Goal: Information Seeking & Learning: Compare options

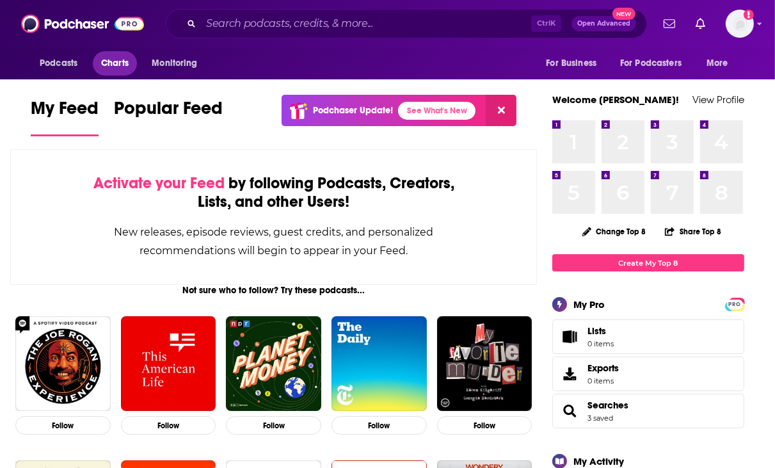
click at [102, 67] on span "Charts" at bounding box center [115, 63] width 28 height 18
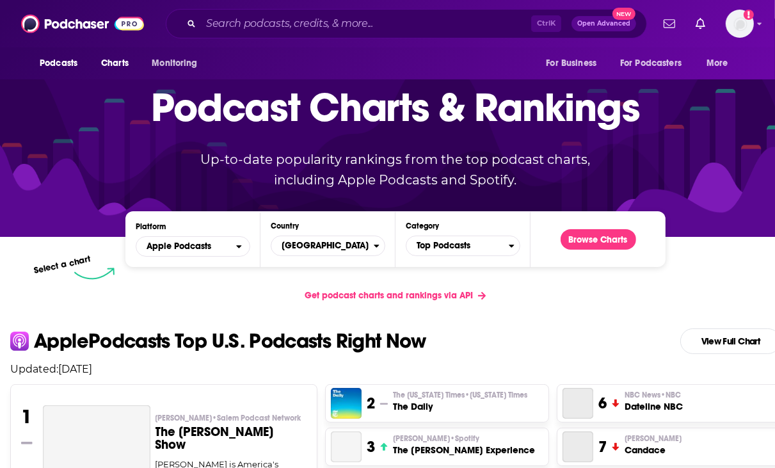
scroll to position [128, 0]
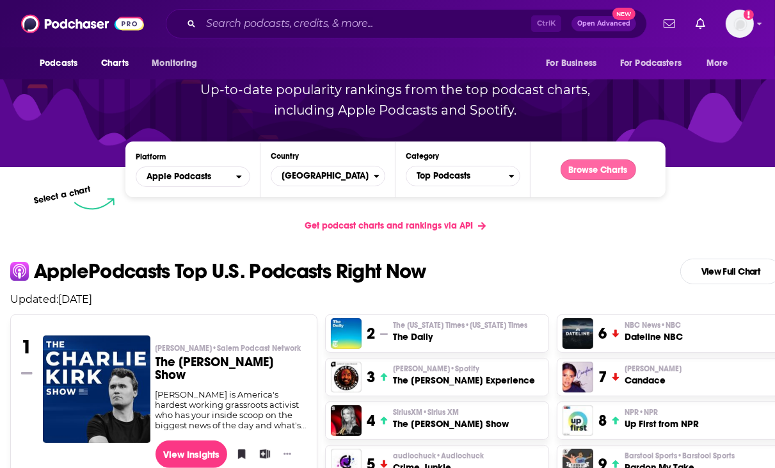
click at [619, 167] on button "Browse Charts" at bounding box center [599, 169] width 76 height 20
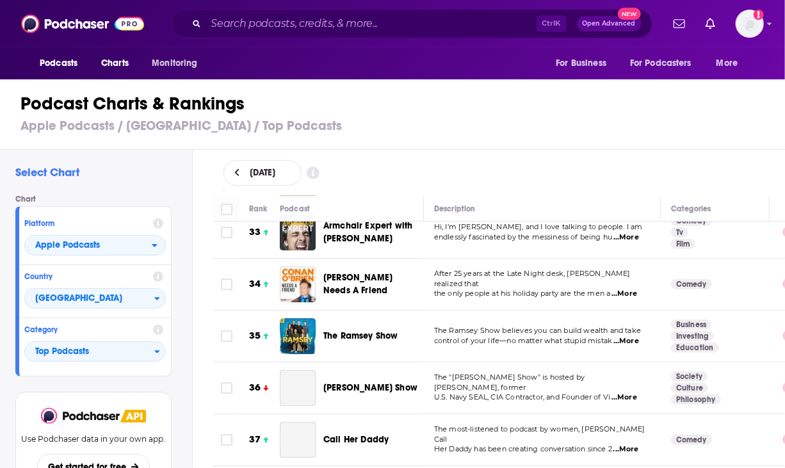
scroll to position [1729, 0]
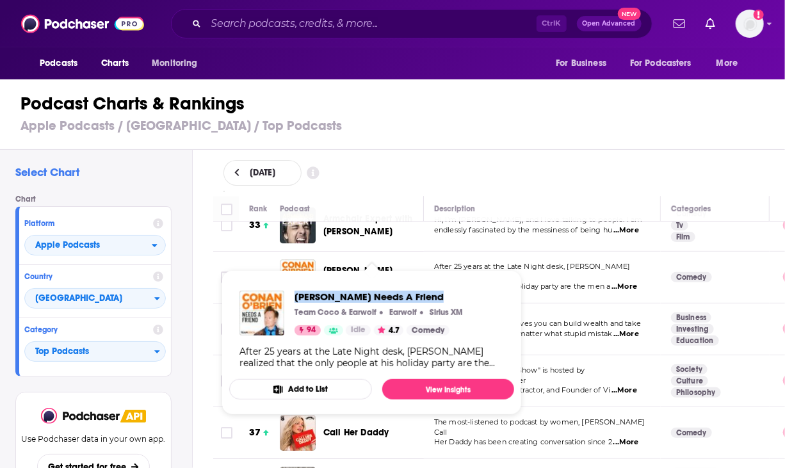
drag, startPoint x: 292, startPoint y: 293, endPoint x: 467, endPoint y: 293, distance: 174.8
click at [467, 293] on div "Conan O’Brien Needs A Friend Team Coco & Earwolf Earwolf Sirius XM 94 Idle 4.7 …" at bounding box center [371, 329] width 285 height 99
copy span "Conan O’Brien Needs A Friend"
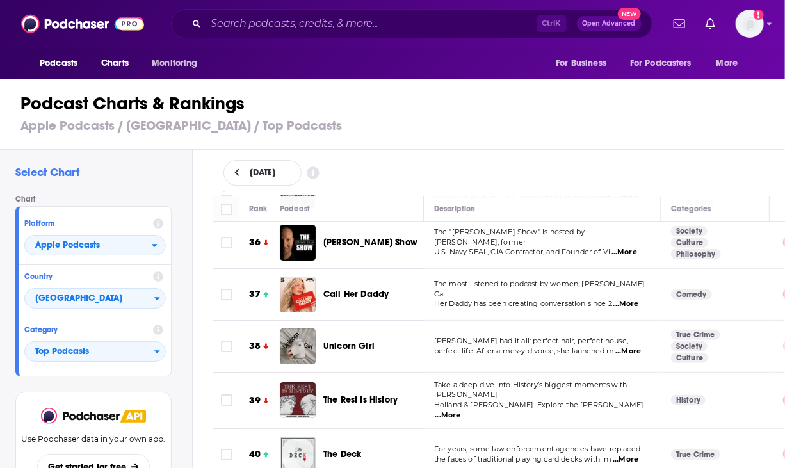
scroll to position [1921, 0]
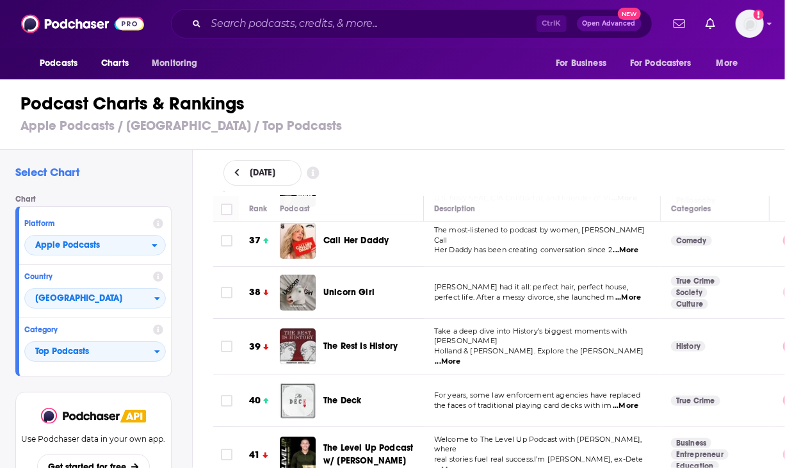
click at [633, 293] on span "...More" at bounding box center [628, 298] width 26 height 10
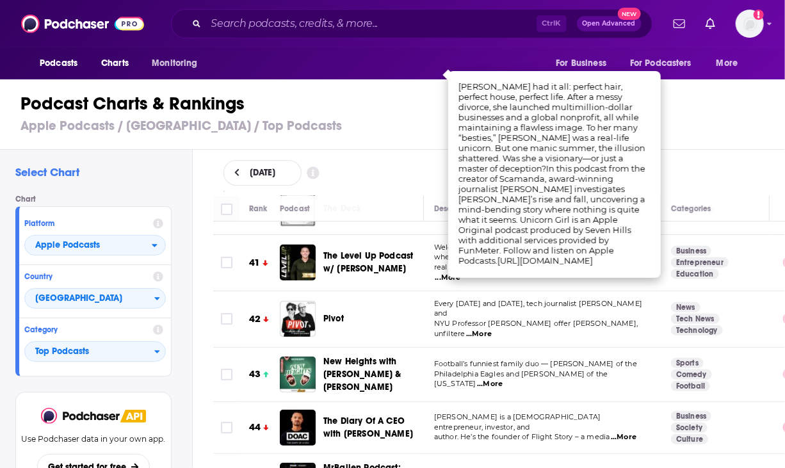
scroll to position [2177, 0]
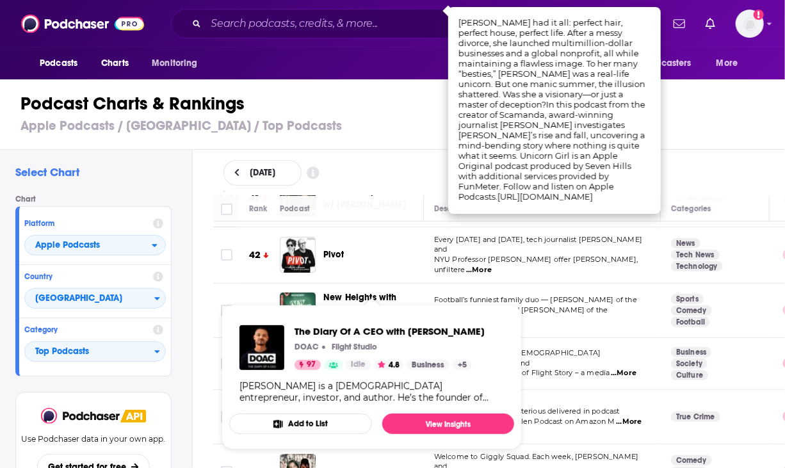
click at [428, 291] on div "New Heights with Jason & Travis Kelce" at bounding box center [378, 310] width 111 height 38
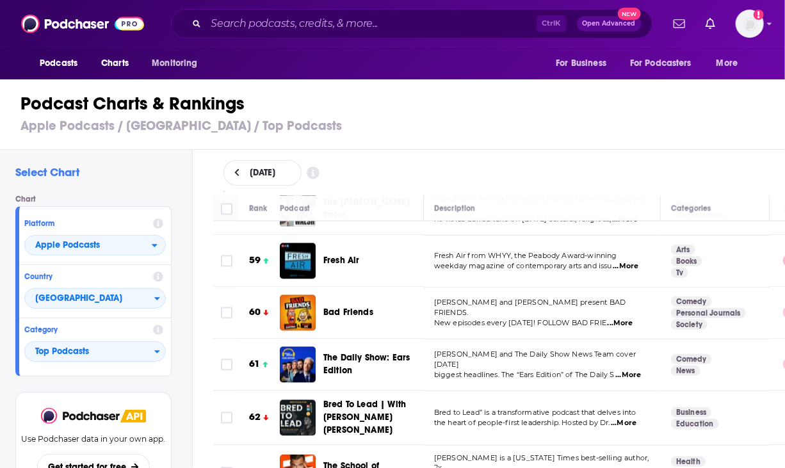
scroll to position [3138, 0]
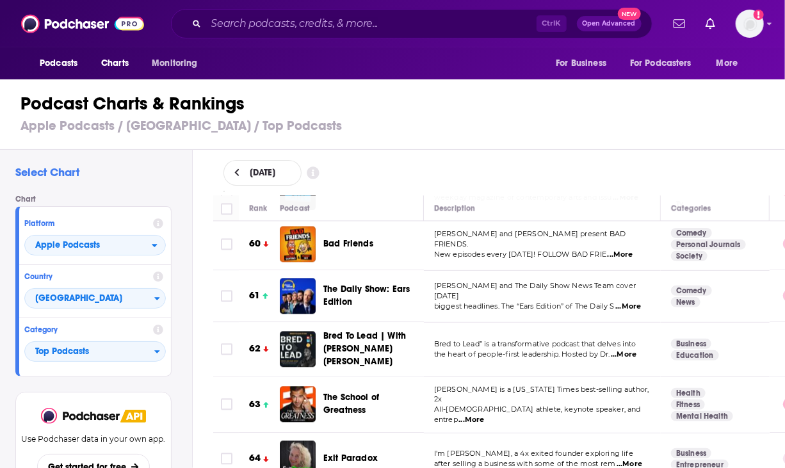
click at [485, 415] on span "...More" at bounding box center [472, 420] width 26 height 10
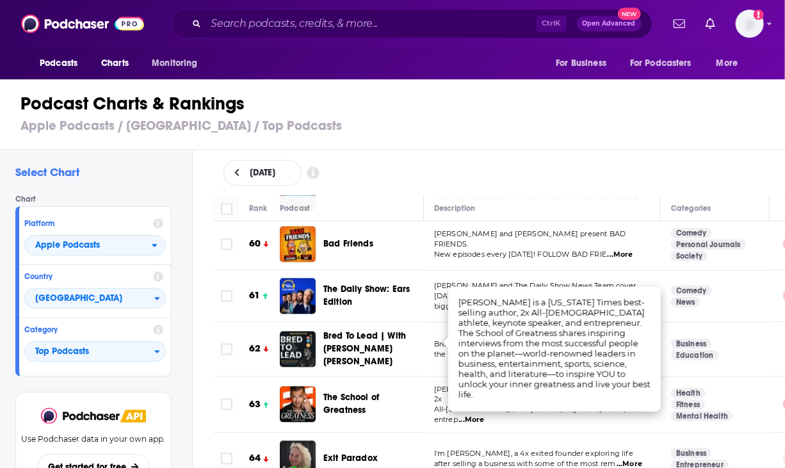
drag, startPoint x: 537, startPoint y: 182, endPoint x: 506, endPoint y: 199, distance: 35.5
click at [537, 184] on div "September 25, 2025" at bounding box center [499, 173] width 552 height 26
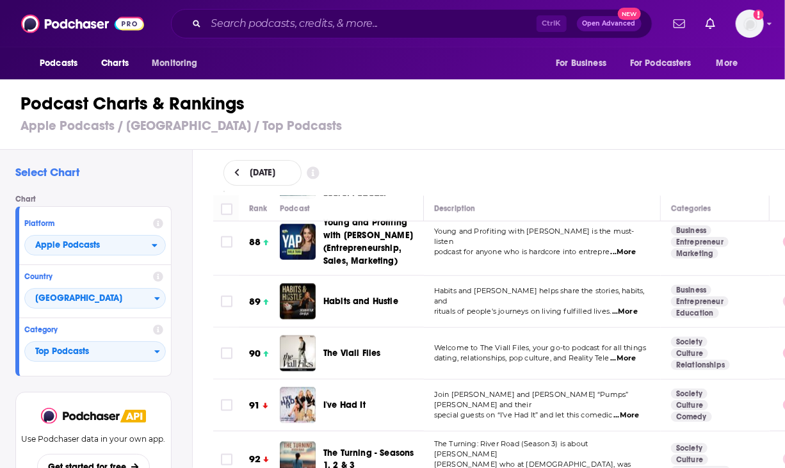
scroll to position [4675, 0]
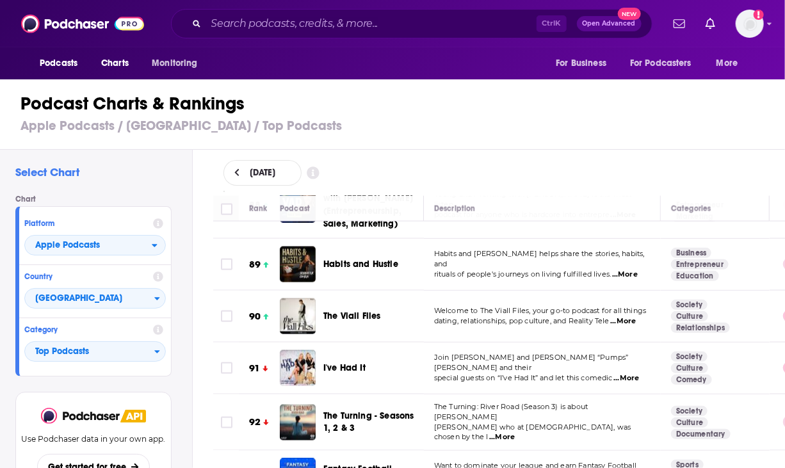
click at [625, 373] on span "...More" at bounding box center [626, 378] width 26 height 10
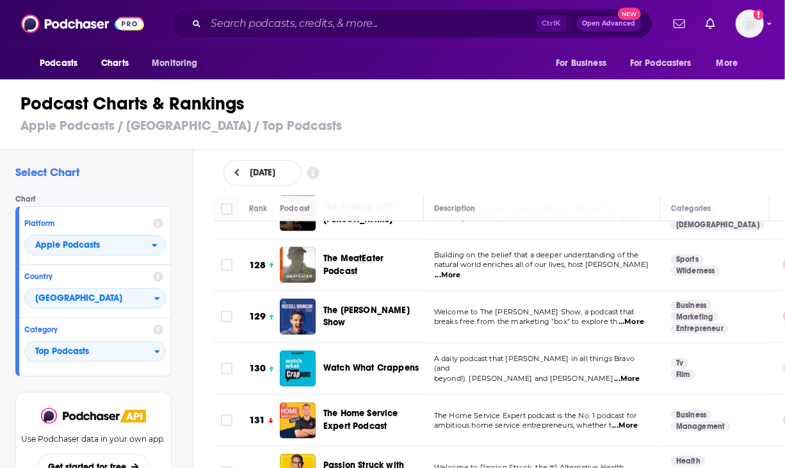
scroll to position [6852, 0]
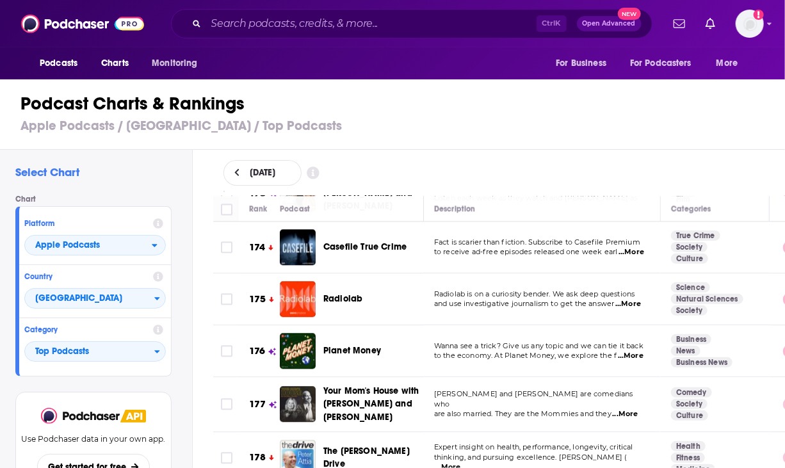
scroll to position [9221, 0]
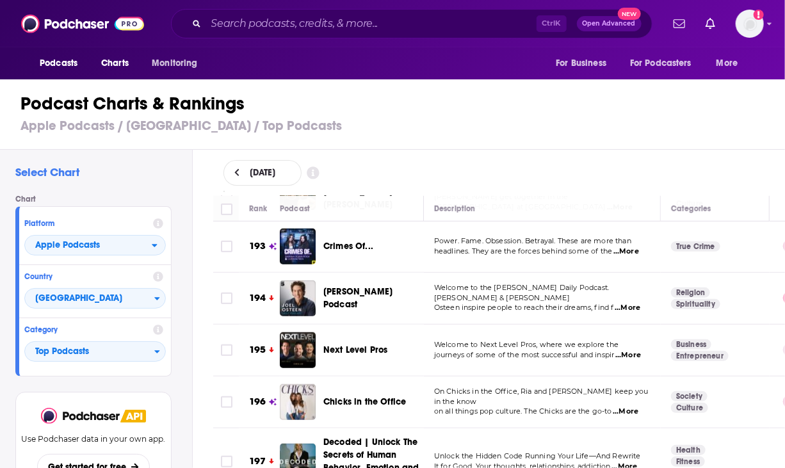
scroll to position [10199, 0]
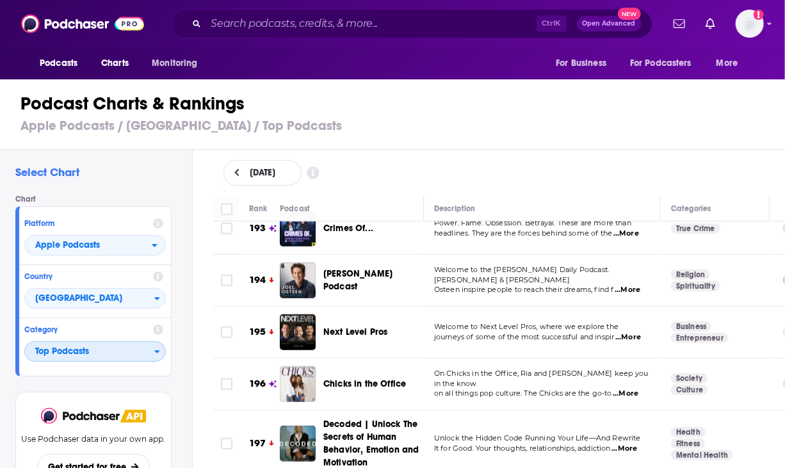
click at [83, 353] on span "Top Podcasts" at bounding box center [89, 352] width 129 height 22
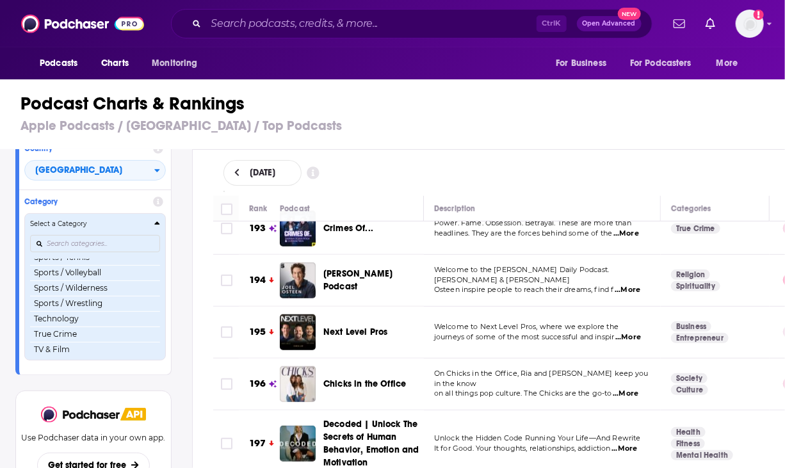
scroll to position [1239, 0]
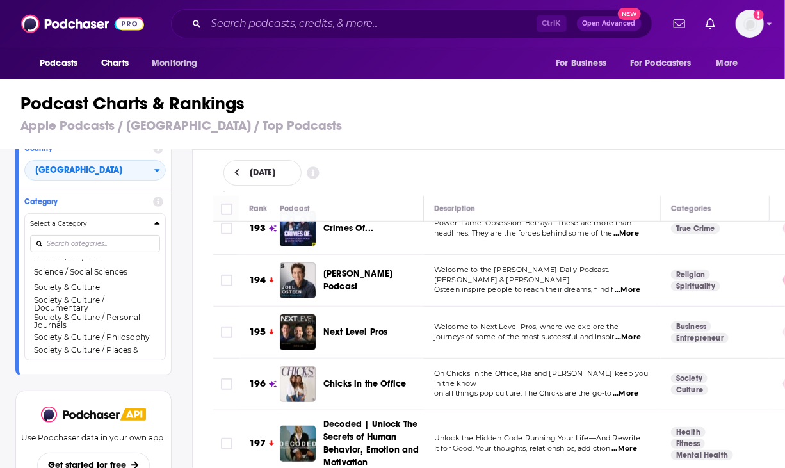
click at [134, 295] on button "Society & Culture" at bounding box center [95, 287] width 130 height 15
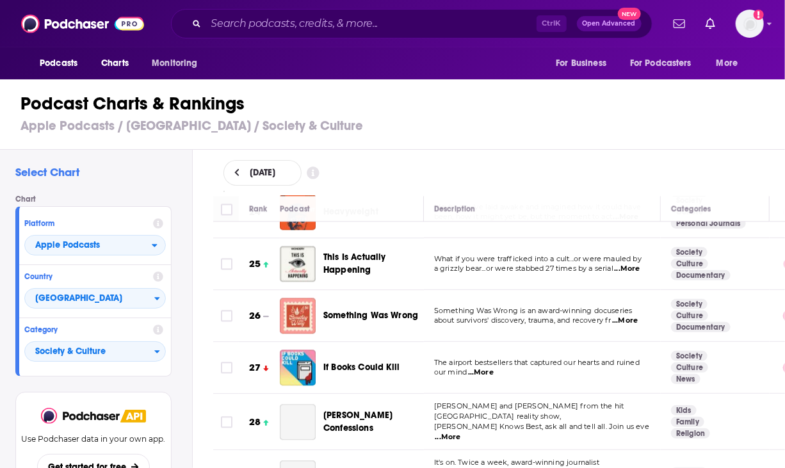
scroll to position [1345, 0]
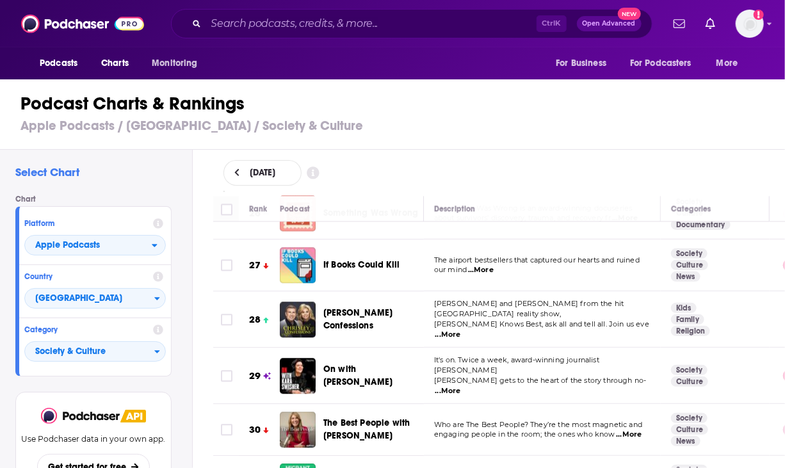
click at [461, 386] on span "...More" at bounding box center [448, 391] width 26 height 10
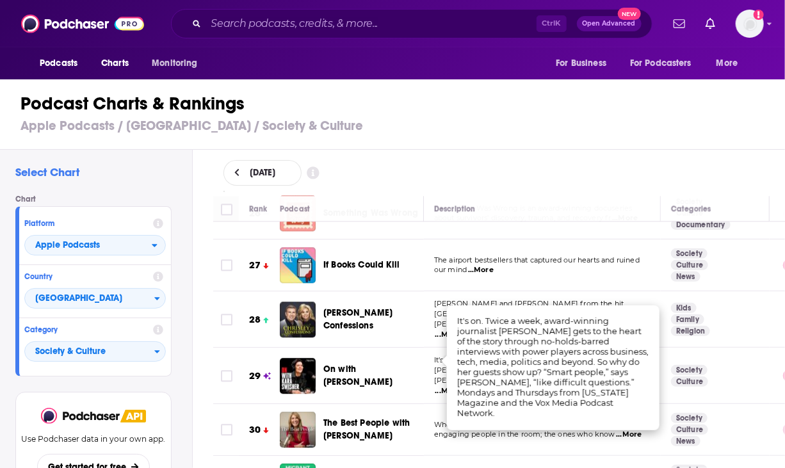
click at [623, 182] on div "September 25, 2025" at bounding box center [499, 173] width 552 height 26
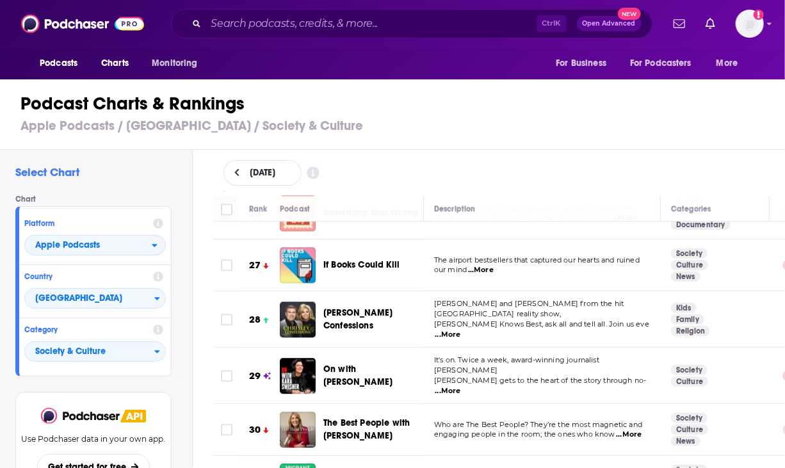
scroll to position [1409, 0]
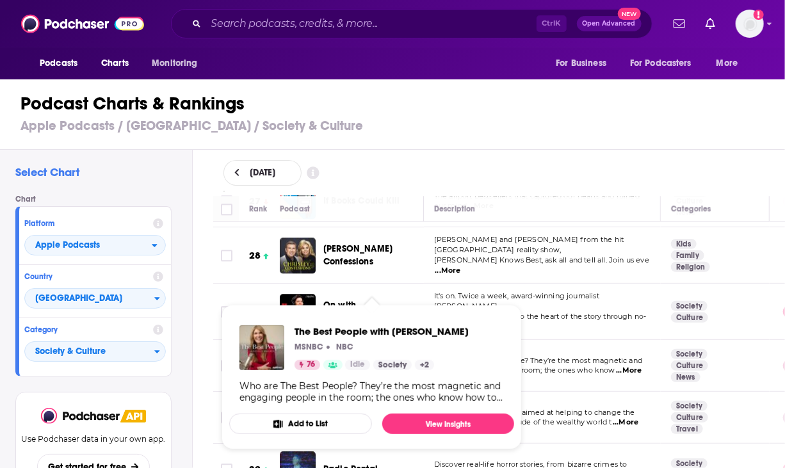
click at [637, 366] on span "...More" at bounding box center [629, 371] width 26 height 10
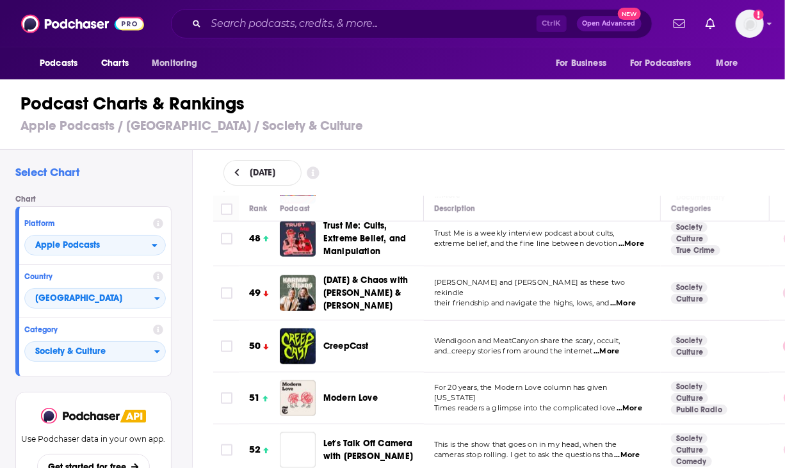
scroll to position [2561, 0]
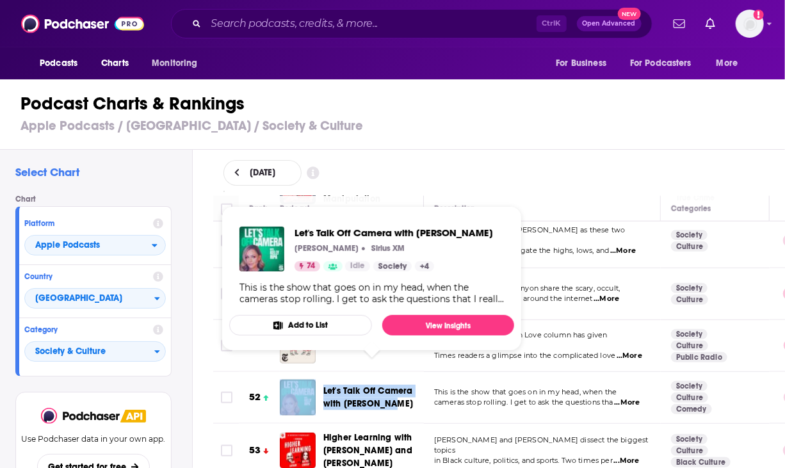
drag, startPoint x: 319, startPoint y: 362, endPoint x: 392, endPoint y: 376, distance: 74.3
click at [392, 380] on div "Let's Talk Off Camera with Kelly Ripa" at bounding box center [357, 398] width 155 height 36
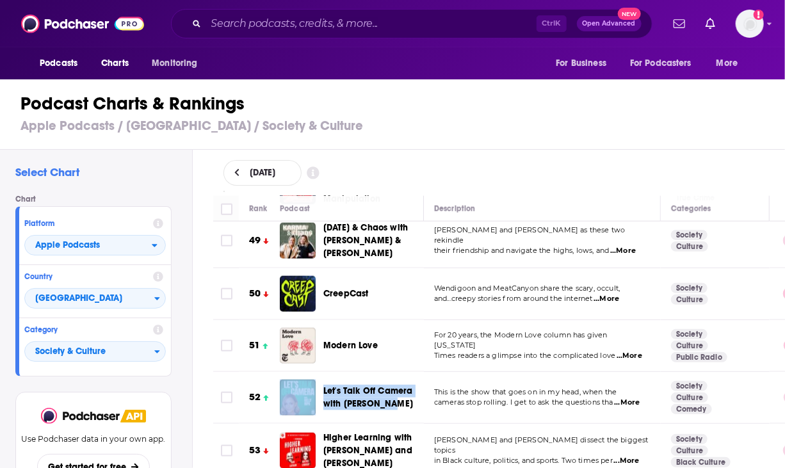
copy div "Let's Talk Off Camera with Kelly Ripa"
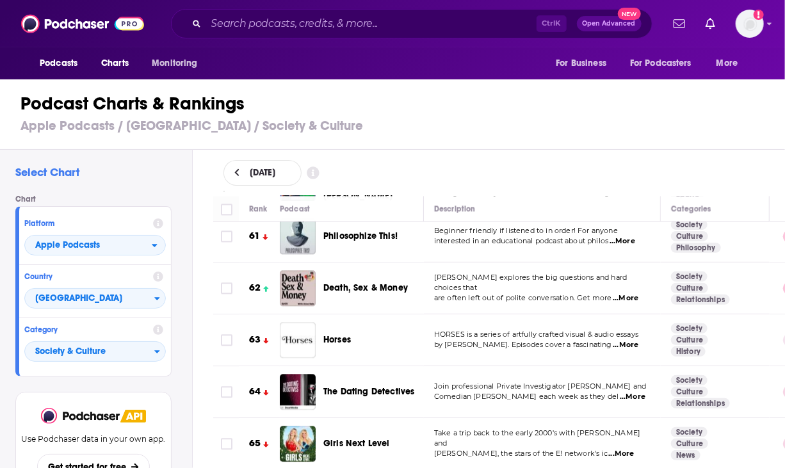
scroll to position [3330, 0]
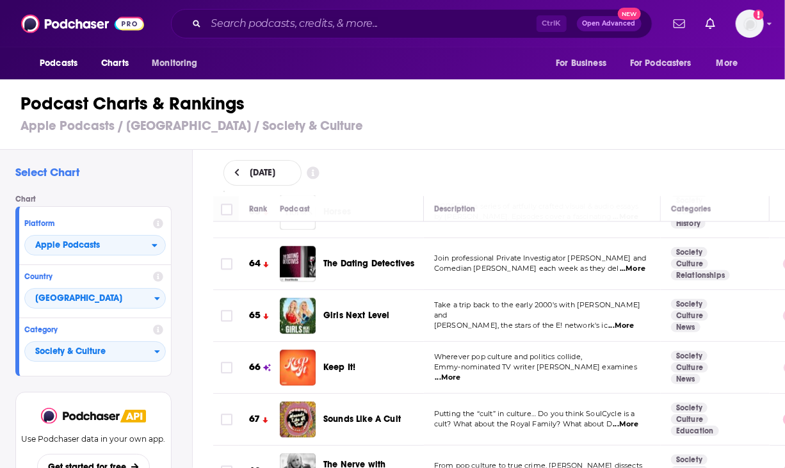
click at [461, 373] on span "...More" at bounding box center [448, 378] width 26 height 10
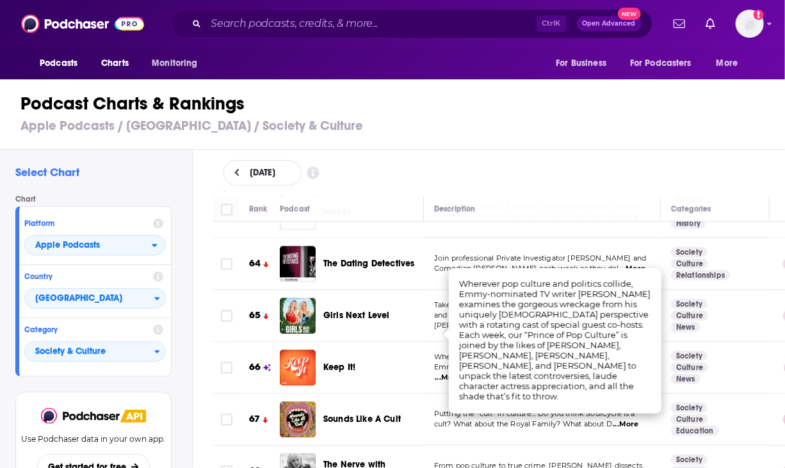
click at [564, 172] on div "September 25, 2025" at bounding box center [499, 173] width 552 height 26
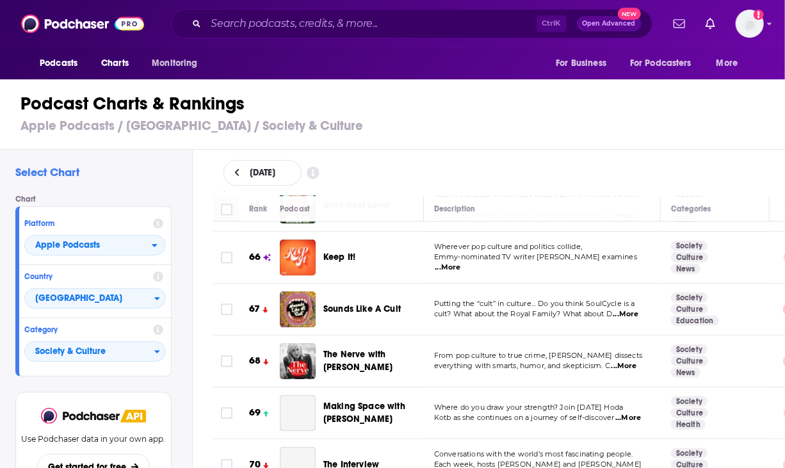
scroll to position [3458, 0]
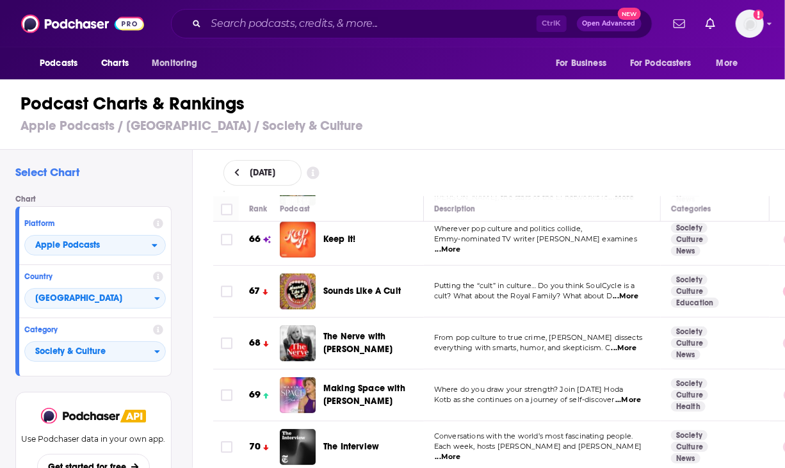
drag, startPoint x: 448, startPoint y: 228, endPoint x: 446, endPoint y: 193, distance: 34.6
click at [443, 179] on div "September 25, 2025" at bounding box center [499, 173] width 552 height 26
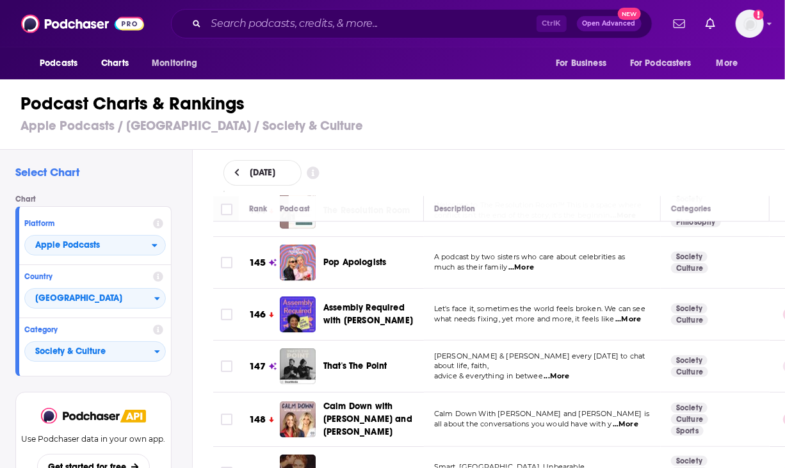
scroll to position [7748, 0]
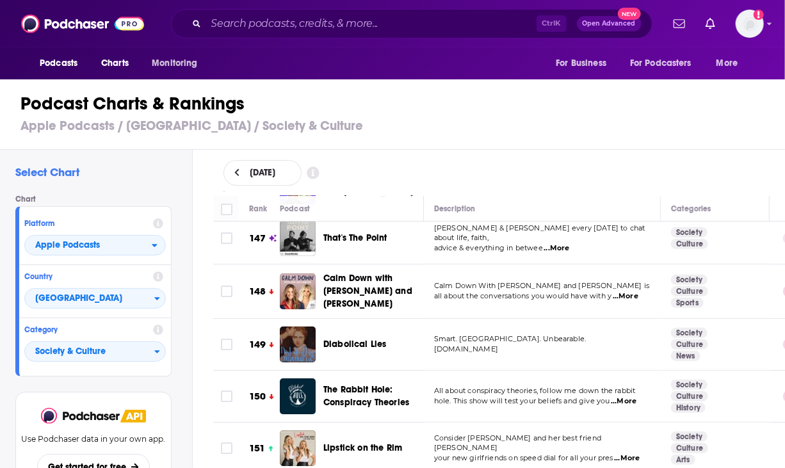
click at [638, 453] on span "...More" at bounding box center [627, 458] width 26 height 10
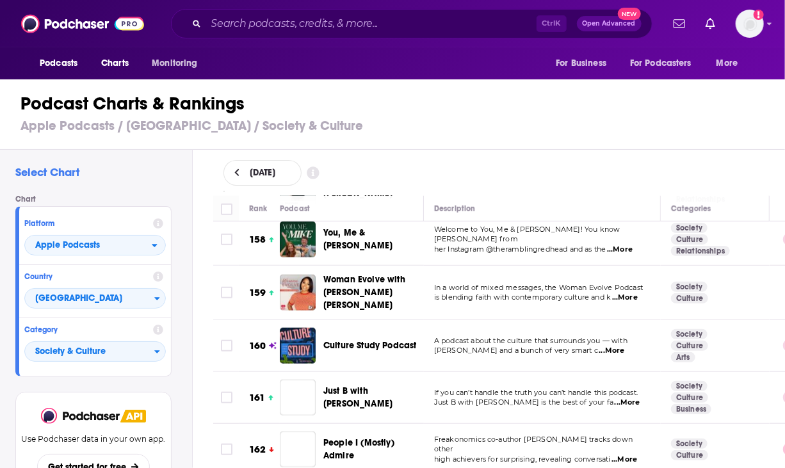
scroll to position [8325, 0]
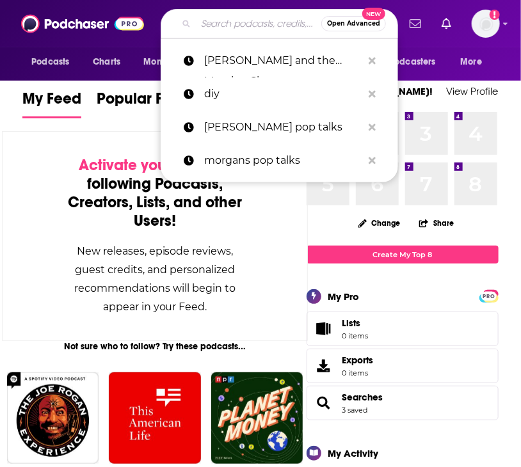
click at [220, 31] on input "Search podcasts, credits, & more..." at bounding box center [259, 23] width 126 height 20
paste input "Brooke & Connor Make a Podcast"
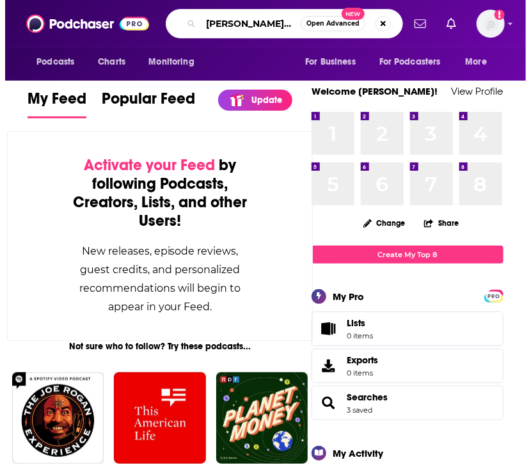
scroll to position [0, 66]
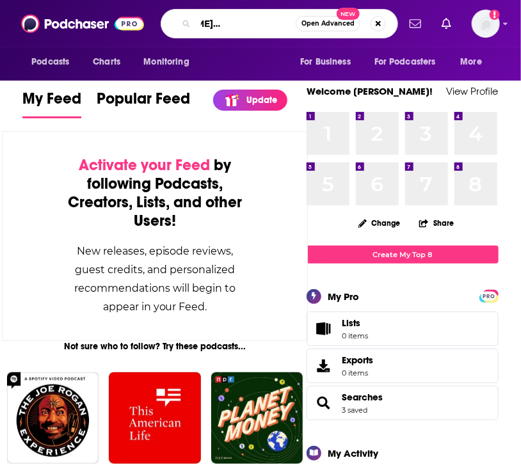
type input "Brooke & Connor Make a Podcast"
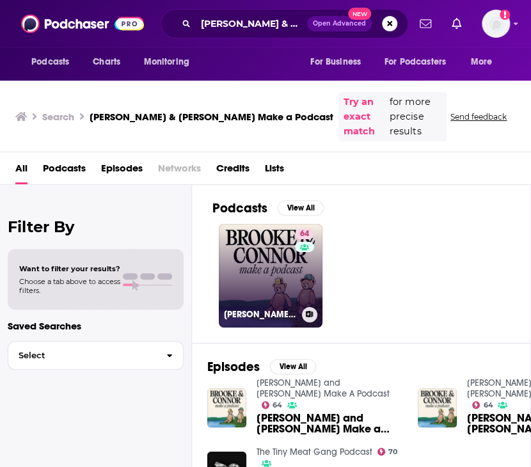
click at [274, 252] on link "64 Brooke and Connor Make A Podcast" at bounding box center [271, 276] width 104 height 104
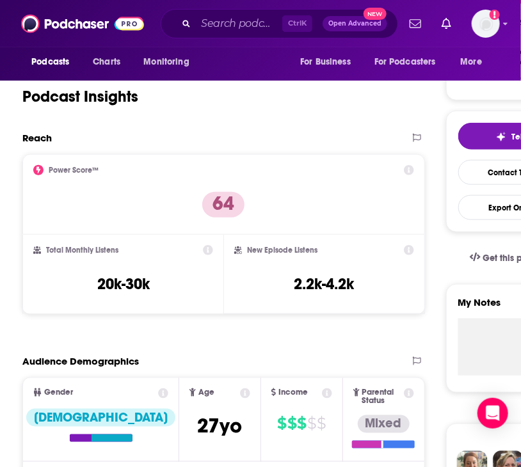
scroll to position [256, 0]
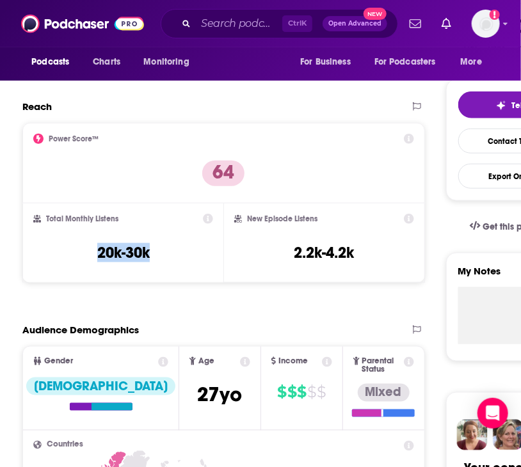
drag, startPoint x: 174, startPoint y: 252, endPoint x: 92, endPoint y: 249, distance: 81.4
click at [92, 249] on div "Total Monthly Listens 20k-30k" at bounding box center [123, 243] width 180 height 59
copy h3 "20k-30k"
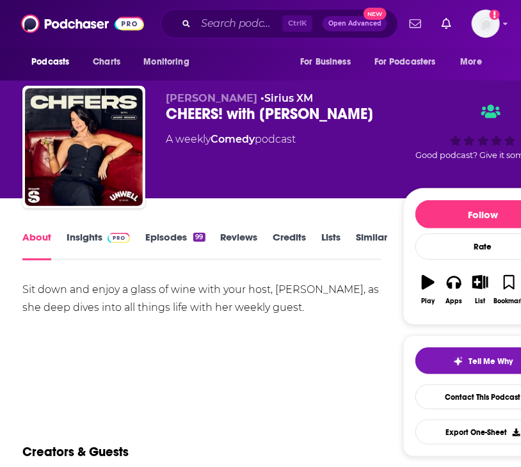
click at [97, 246] on link "Insights" at bounding box center [98, 245] width 63 height 29
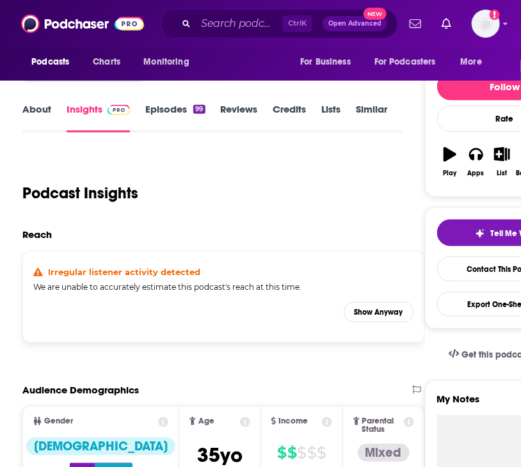
scroll to position [126, 0]
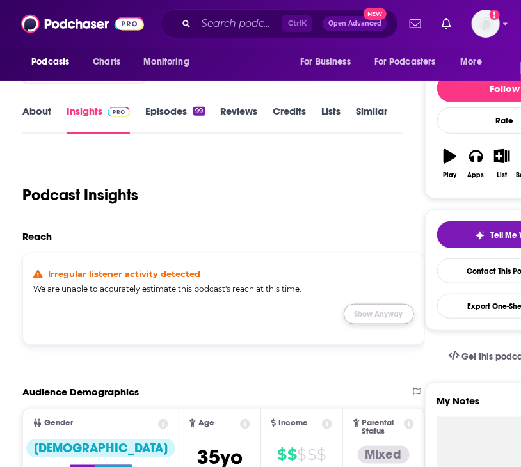
click at [402, 313] on button "Show Anyway" at bounding box center [379, 314] width 70 height 20
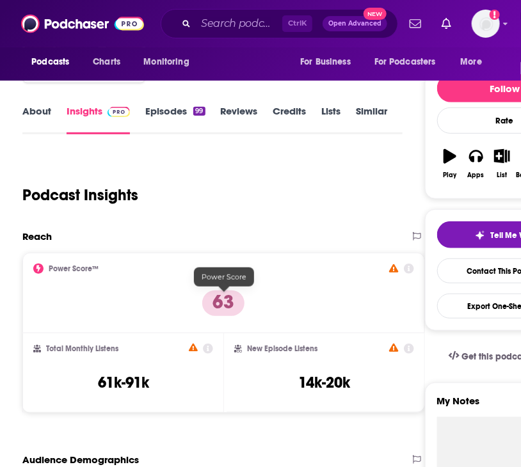
scroll to position [190, 0]
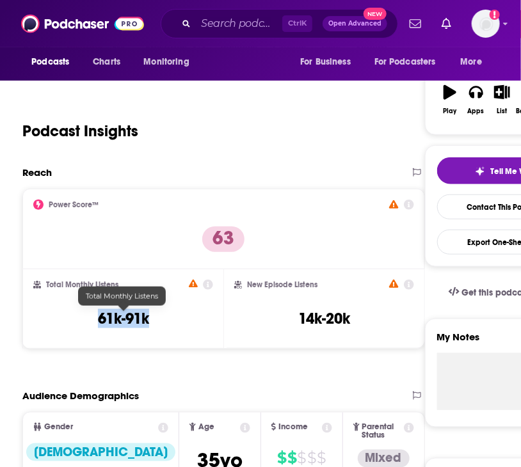
drag, startPoint x: 159, startPoint y: 316, endPoint x: 99, endPoint y: 319, distance: 59.6
click at [99, 319] on div "Total Monthly Listens 61k-91k" at bounding box center [123, 309] width 180 height 59
copy h3 "61k-91k"
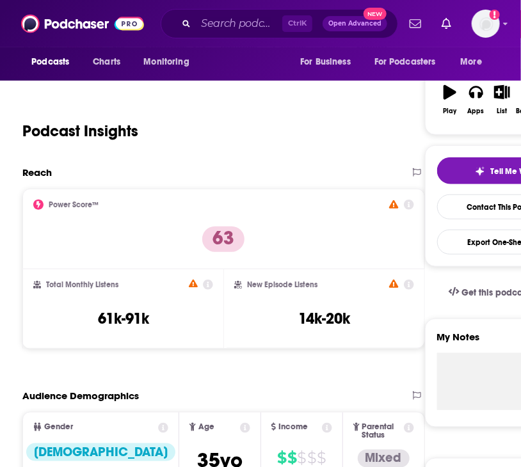
click at [44, 48] on div "Podcasts Charts Monitoring" at bounding box center [113, 62] width 183 height 30
drag, startPoint x: 184, startPoint y: 25, endPoint x: 207, endPoint y: 24, distance: 22.4
click at [184, 25] on icon "Search podcasts, credits, & more..." at bounding box center [185, 23] width 7 height 7
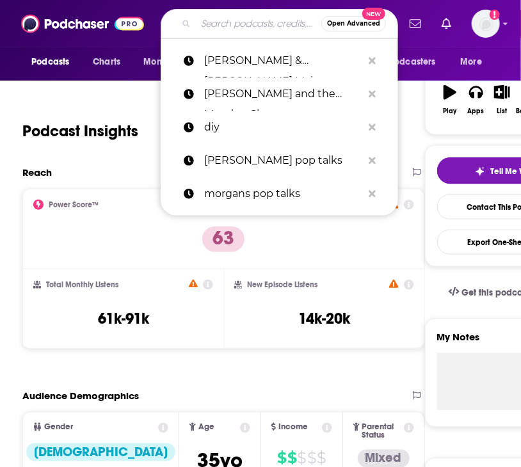
paste input "[PERSON_NAME] Needs A Friend"
type input "[PERSON_NAME] Needs A Friend"
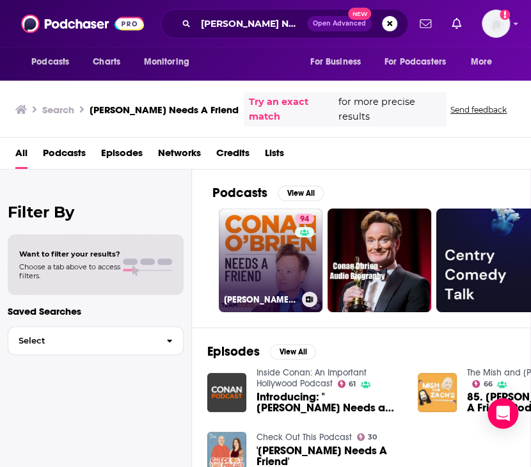
click at [288, 240] on link "94 Conan O’Brien Needs A Friend" at bounding box center [271, 261] width 104 height 104
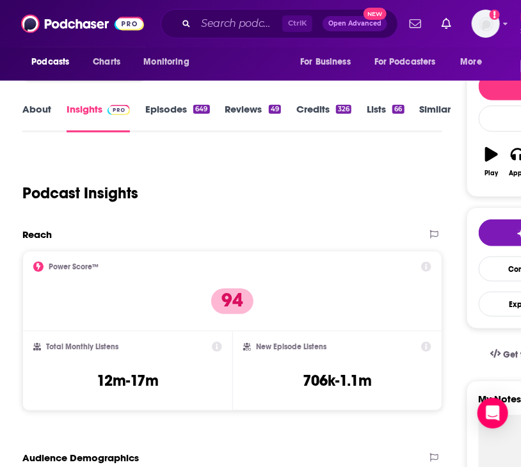
scroll to position [256, 0]
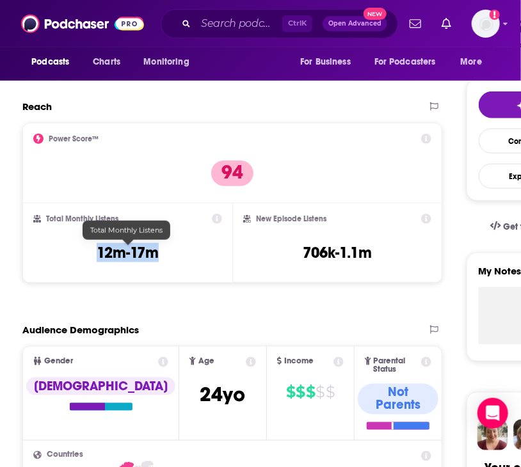
drag, startPoint x: 166, startPoint y: 253, endPoint x: 99, endPoint y: 252, distance: 67.2
click at [99, 252] on div "Total Monthly Listens 12m-17m" at bounding box center [127, 243] width 189 height 59
copy h3 "12m-17m"
click at [246, 29] on input "Search podcasts, credits, & more..." at bounding box center [239, 23] width 86 height 20
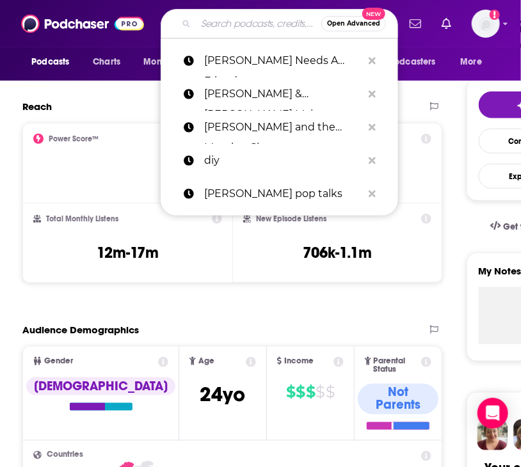
paste input "Disgraceful with Grace O’Malley"
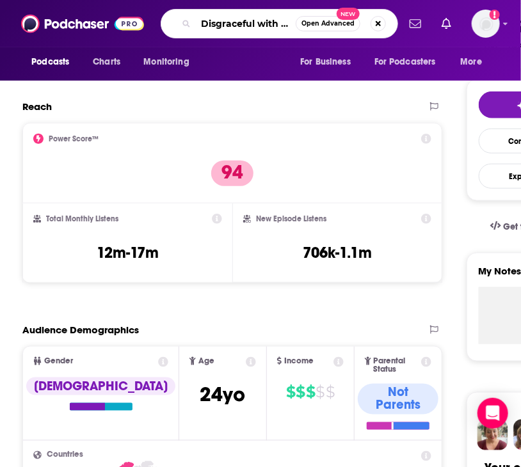
scroll to position [0, 60]
type input "Disgraceful with Grace O’Malley"
click at [379, 26] on button "Search podcasts, credits, & more..." at bounding box center [378, 23] width 15 height 15
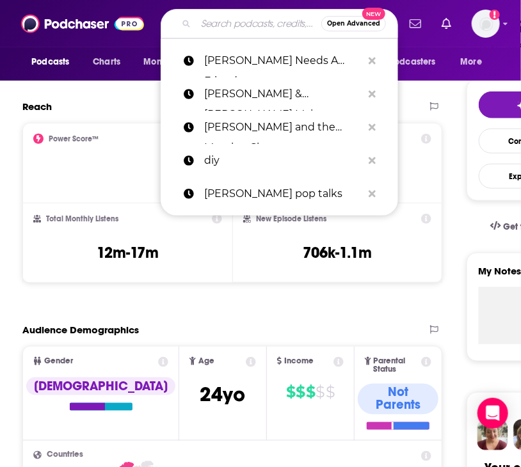
scroll to position [0, 0]
paste input "Disgraceful with Grace O’Malley"
type input "Disgraceful with Grace O’Malley"
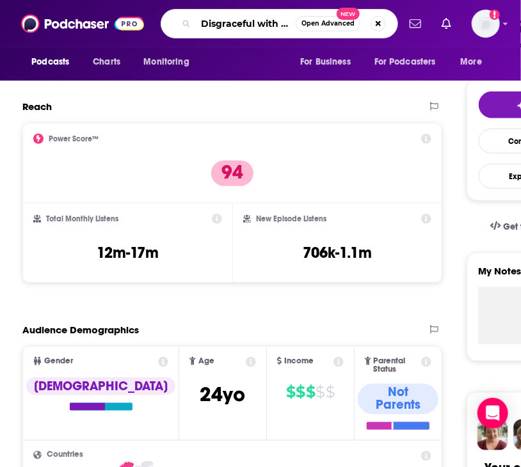
scroll to position [0, 60]
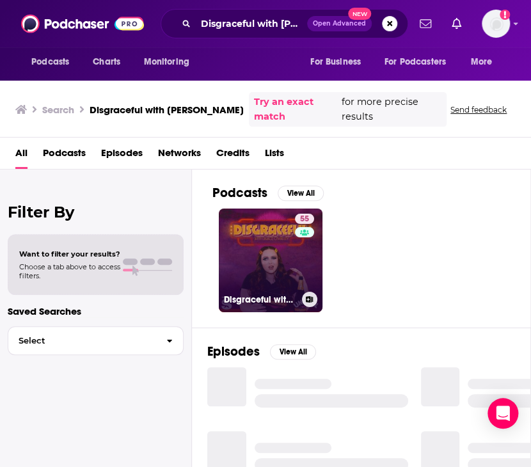
click at [288, 255] on link "55 Disgraceful with Grace O'Malley" at bounding box center [271, 261] width 104 height 104
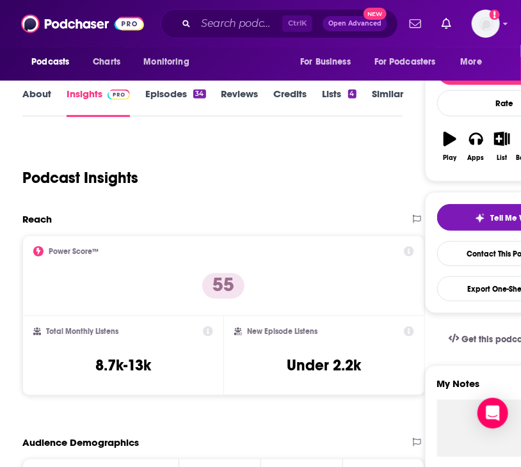
scroll to position [191, 0]
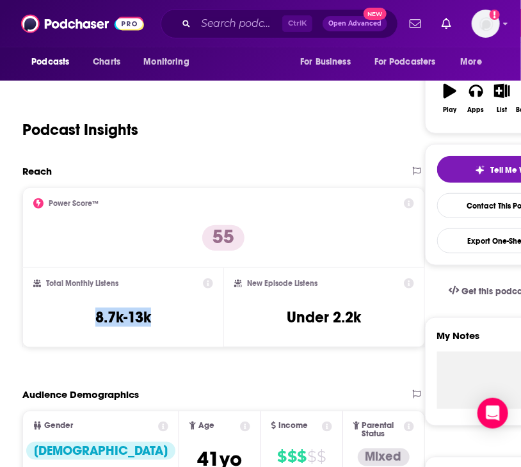
drag, startPoint x: 154, startPoint y: 318, endPoint x: 85, endPoint y: 316, distance: 69.2
click at [85, 316] on div "Total Monthly Listens 8.7k-13k" at bounding box center [123, 308] width 180 height 59
copy h3 "8.7k-13k"
click at [215, 39] on div "Podcasts Charts Monitoring Ctrl K Open Advanced New For Business For Podcasters…" at bounding box center [260, 23] width 521 height 47
click at [220, 29] on input "Search podcasts, credits, & more..." at bounding box center [239, 23] width 86 height 20
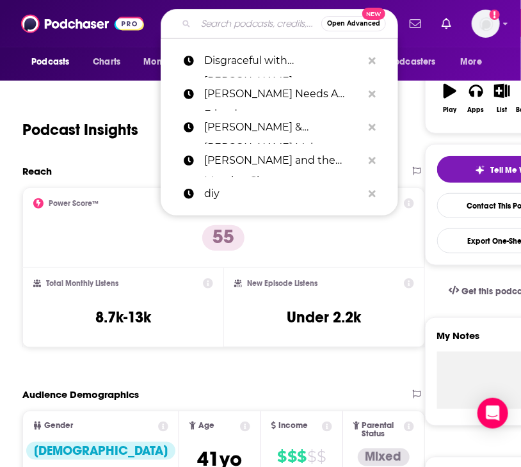
paste input "Disrespectfully"
type input "Disrespectfully"
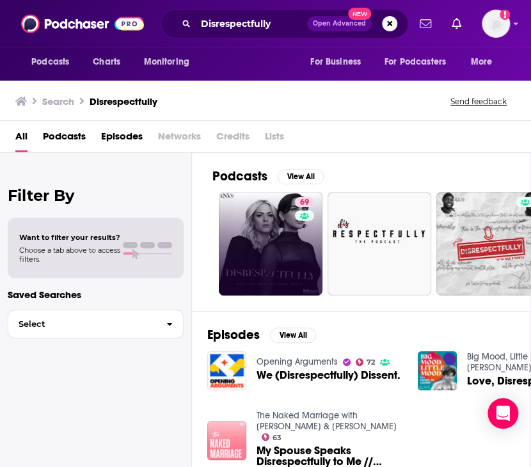
click at [268, 244] on link "69" at bounding box center [271, 244] width 104 height 104
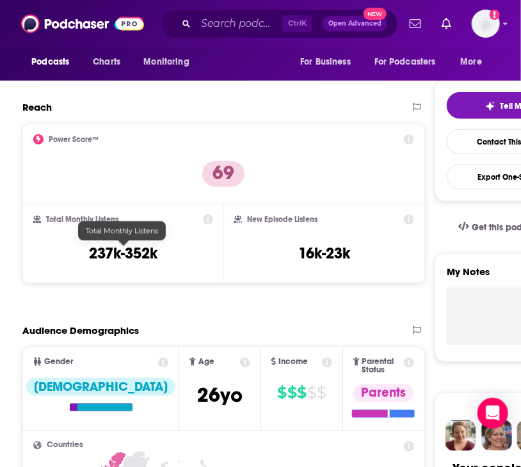
scroll to position [256, 0]
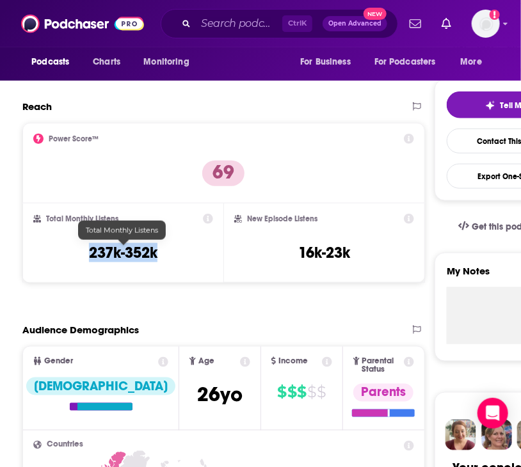
drag, startPoint x: 161, startPoint y: 252, endPoint x: 90, endPoint y: 253, distance: 71.7
click at [90, 253] on div "Total Monthly Listens 237k-352k" at bounding box center [123, 243] width 180 height 59
copy h3 "237k-352k"
click at [203, 25] on input "Search podcasts, credits, & more..." at bounding box center [239, 23] width 86 height 20
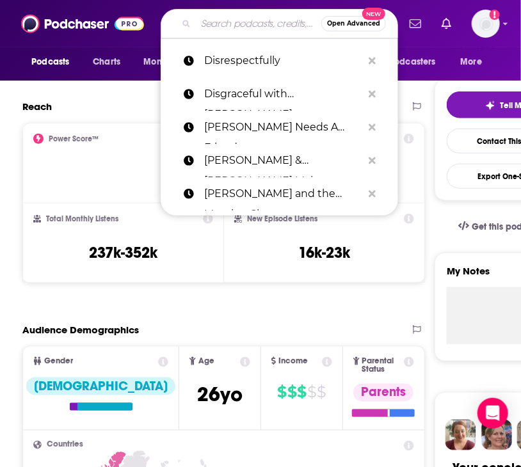
paste input "Girls Gotta Eat"
type input "Girls Gotta Eat"
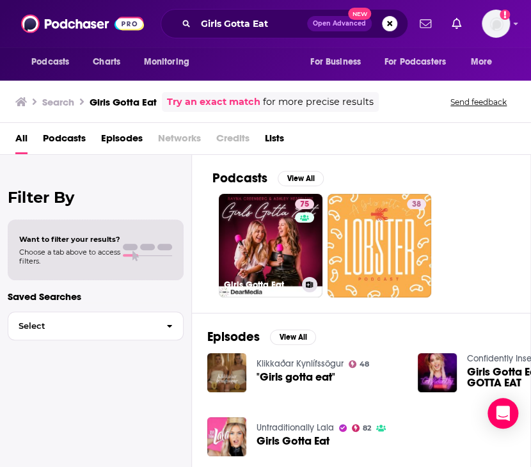
click at [289, 247] on link "75 Girls Gotta Eat" at bounding box center [271, 246] width 104 height 104
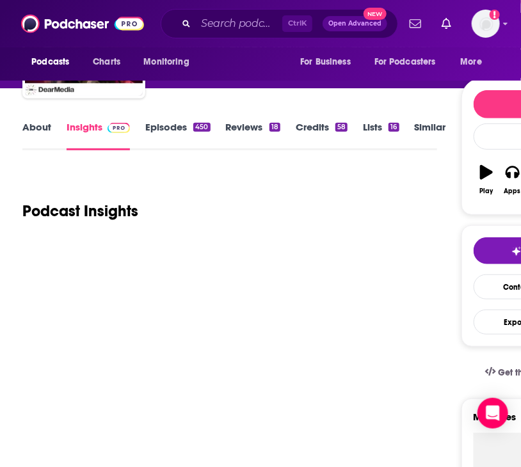
scroll to position [128, 0]
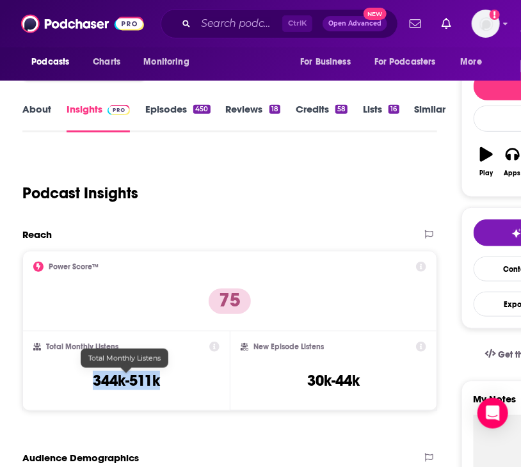
drag, startPoint x: 104, startPoint y: 380, endPoint x: 5, endPoint y: 377, distance: 99.3
click at [82, 380] on div "Total Monthly Listens 344k-511k" at bounding box center [126, 371] width 186 height 59
copy h3 "344k-511k"
click at [211, 18] on input "Search podcasts, credits, & more..." at bounding box center [239, 23] width 86 height 20
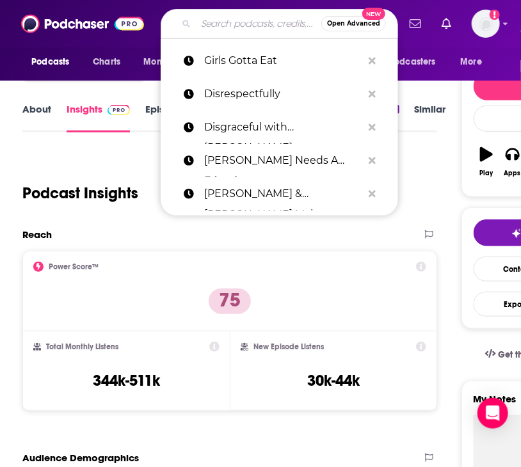
paste input "Good Guys"
type input "Good Guys"
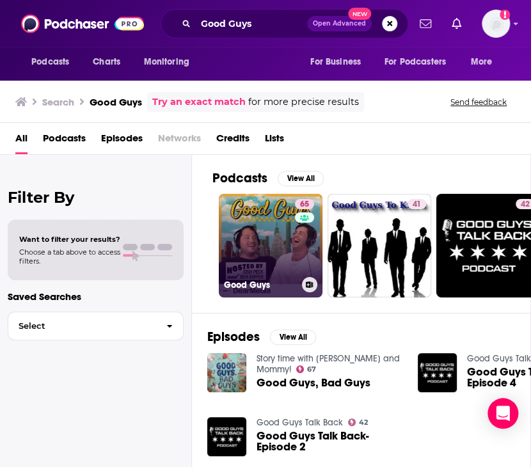
click at [257, 253] on link "65 Good Guys" at bounding box center [271, 246] width 104 height 104
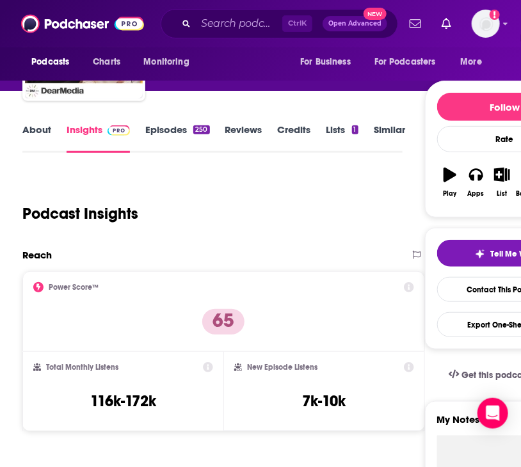
scroll to position [192, 0]
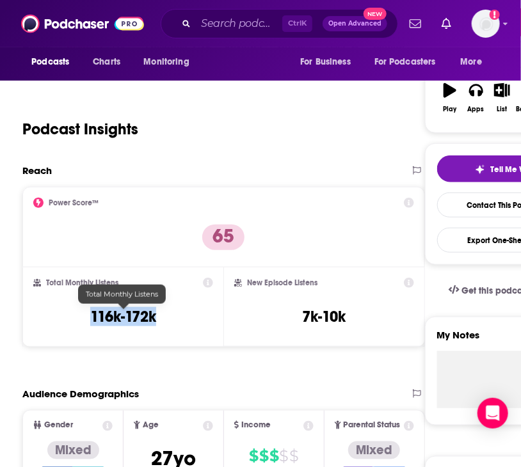
drag, startPoint x: 172, startPoint y: 316, endPoint x: 92, endPoint y: 314, distance: 79.4
click at [92, 314] on div "Total Monthly Listens 116k-172k" at bounding box center [123, 307] width 180 height 59
copy h3 "116k-172k"
click at [236, 19] on input "Search podcasts, credits, & more..." at bounding box center [239, 23] width 86 height 20
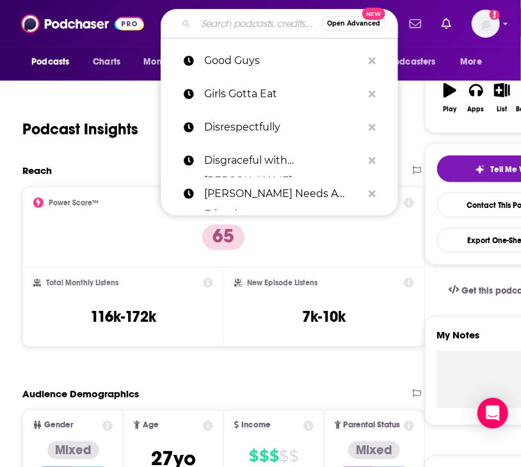
paste input "House Guest with Scott Evans"
type input "House Guest with Scott Evans"
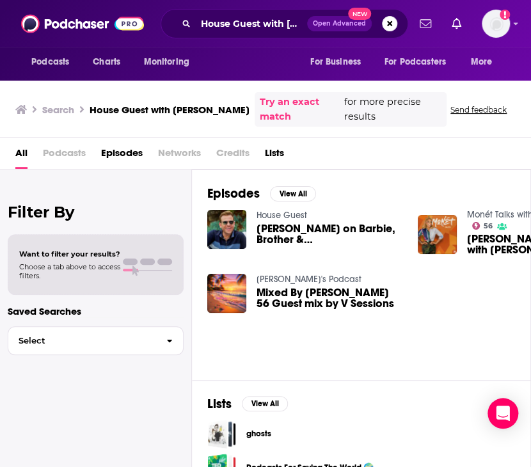
click at [19, 156] on span "All" at bounding box center [21, 156] width 12 height 26
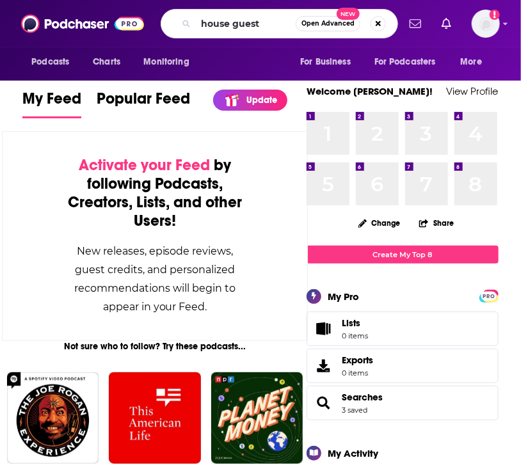
type input "house guest"
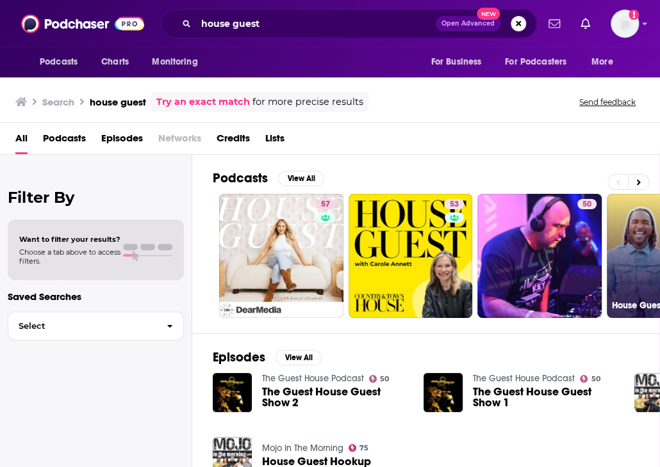
click at [521, 230] on link "House Guest" at bounding box center [668, 256] width 124 height 124
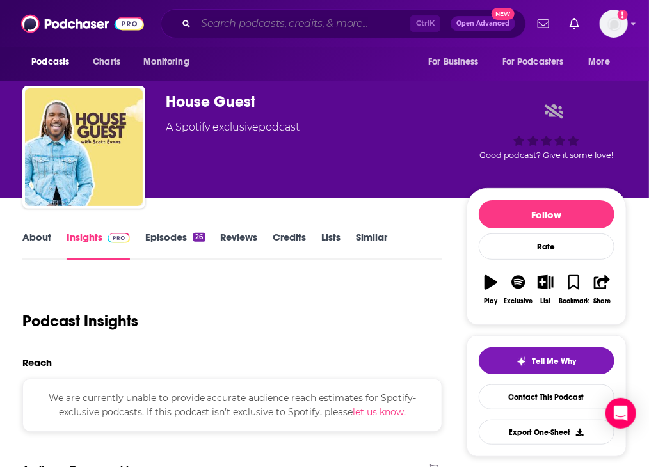
click at [252, 28] on input "Search podcasts, credits, & more..." at bounding box center [303, 23] width 215 height 20
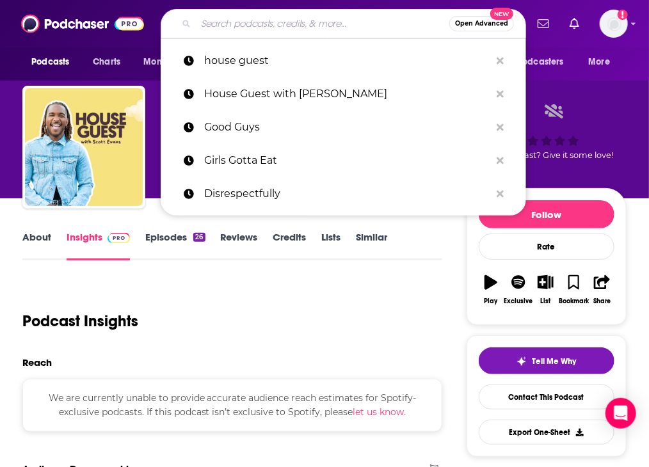
paste input "It’s Me Tinx"
type input "It’s Me Tinx"
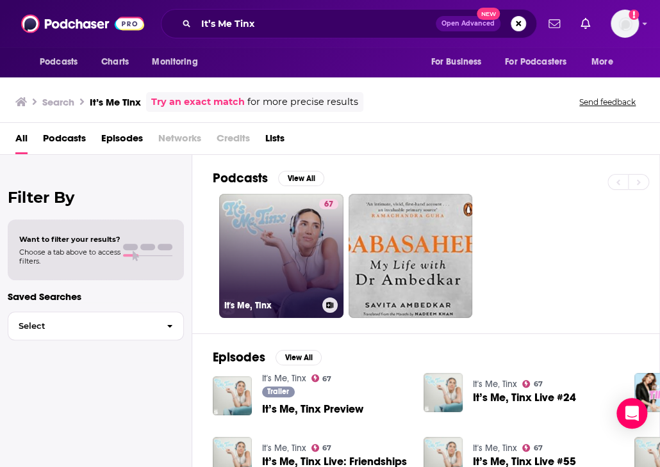
click at [291, 210] on link "67 It's Me, Tinx" at bounding box center [281, 256] width 124 height 124
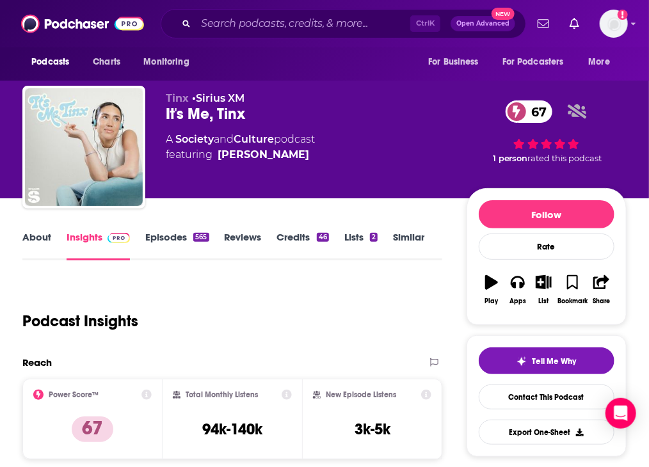
scroll to position [64, 0]
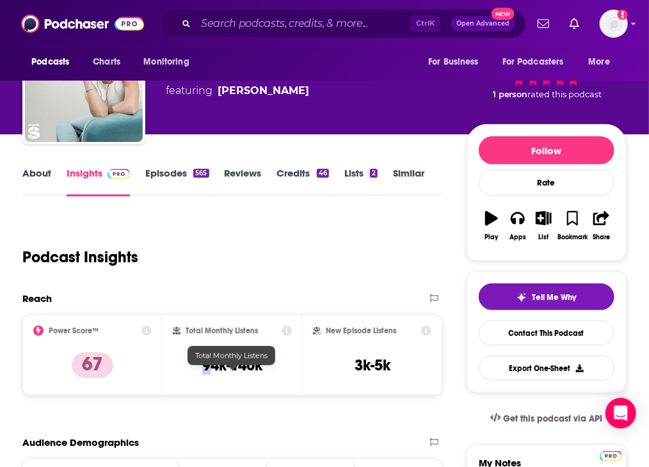
click at [204, 373] on h3 "94k-140k" at bounding box center [232, 365] width 60 height 19
click at [197, 375] on div "Total Monthly Listens 94k-140k" at bounding box center [233, 355] width 120 height 59
drag, startPoint x: 200, startPoint y: 375, endPoint x: 264, endPoint y: 372, distance: 63.4
click at [296, 376] on div "Total Monthly Listens 94k-140k" at bounding box center [233, 355] width 140 height 81
drag, startPoint x: 265, startPoint y: 373, endPoint x: 206, endPoint y: 375, distance: 59.6
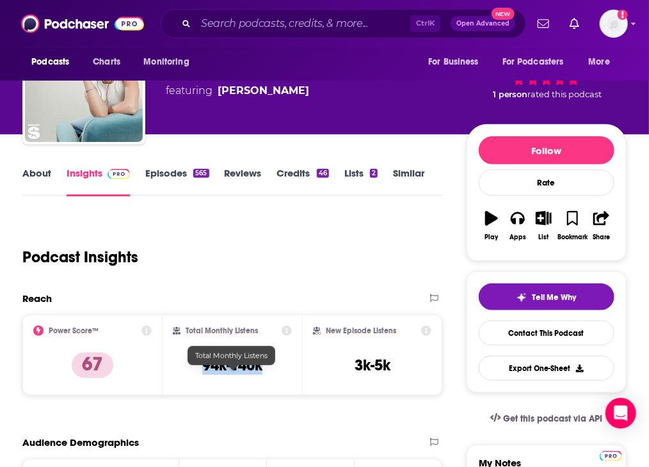
click at [206, 375] on div "Total Monthly Listens 94k-140k" at bounding box center [233, 355] width 120 height 59
copy h3 "94k-140k"
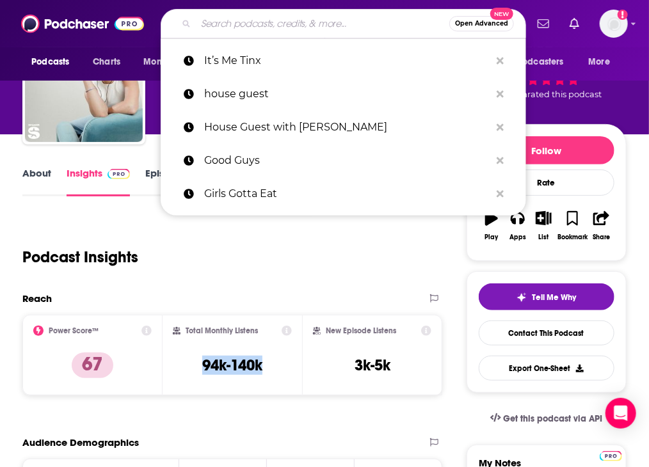
click at [198, 29] on input "Search podcasts, credits, & more..." at bounding box center [323, 23] width 254 height 20
paste input "Keep It!"
type input "Keep It!"
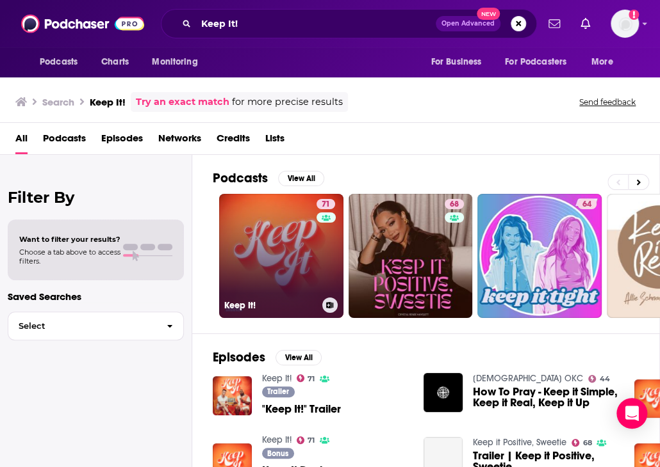
click at [281, 216] on link "71 Keep It!" at bounding box center [281, 256] width 124 height 124
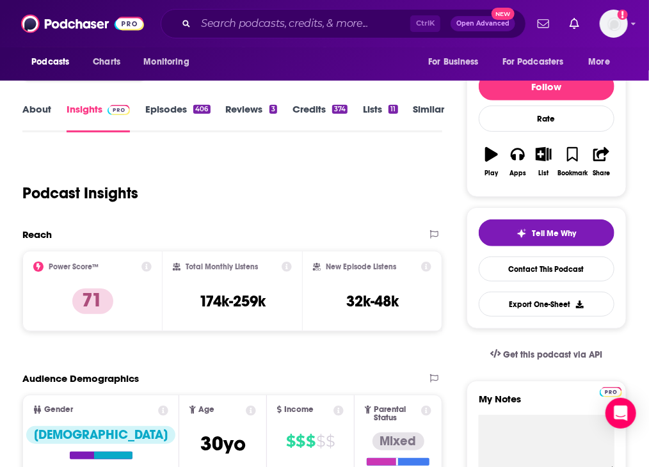
scroll to position [192, 0]
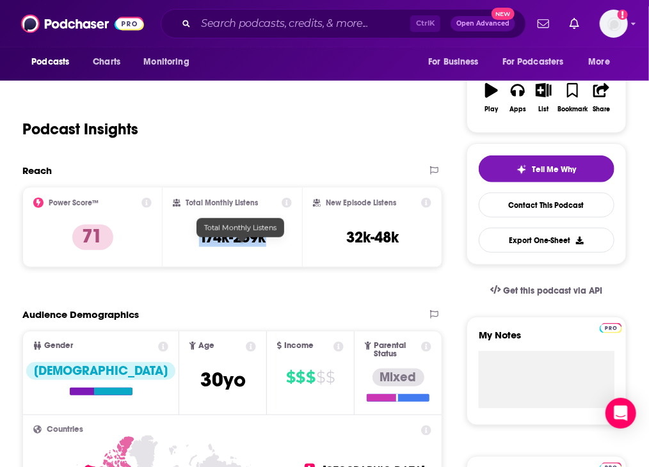
drag, startPoint x: 202, startPoint y: 250, endPoint x: 277, endPoint y: 245, distance: 74.4
click at [277, 245] on div "Total Monthly Listens 174k-259k" at bounding box center [233, 227] width 120 height 59
copy h3 "174k-259k"
click at [231, 22] on input "Search podcasts, credits, & more..." at bounding box center [303, 23] width 215 height 20
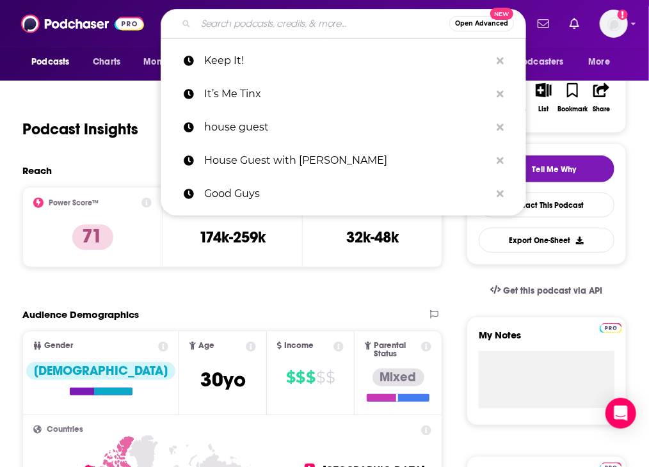
paste input "Lets Be Honest with [PERSON_NAME]"
type input "Lets Be Honest with [PERSON_NAME]"
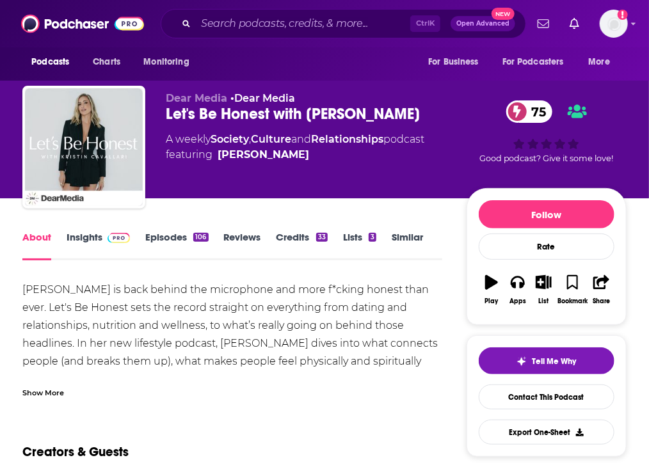
click at [112, 255] on link "Insights" at bounding box center [98, 245] width 63 height 29
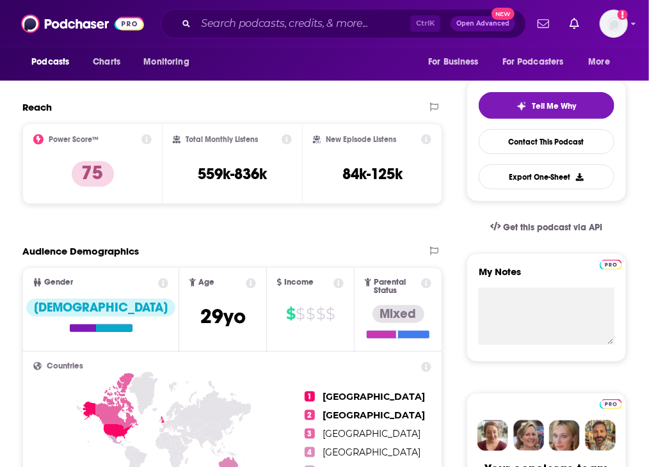
scroll to position [256, 0]
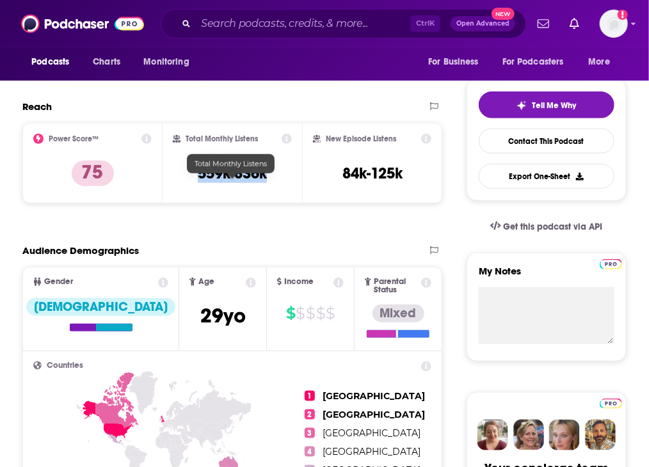
drag, startPoint x: 190, startPoint y: 185, endPoint x: 266, endPoint y: 185, distance: 75.6
click at [266, 185] on div "Total Monthly Listens 559k-836k" at bounding box center [233, 163] width 120 height 59
copy h3 "559k-836k"
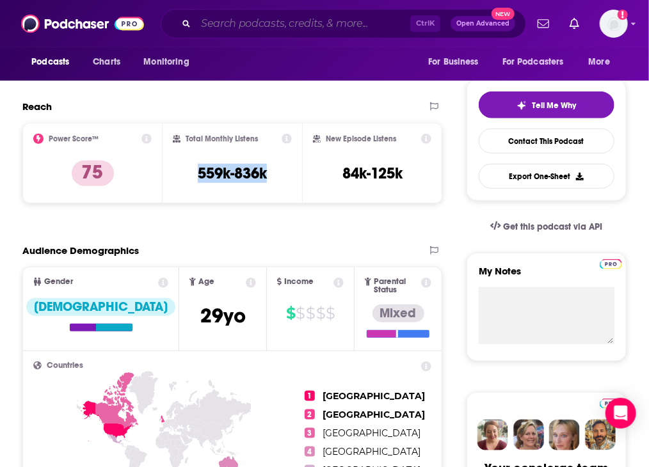
click at [270, 28] on input "Search podcasts, credits, & more..." at bounding box center [303, 23] width 215 height 20
paste input "Let’s Get Dressed with [PERSON_NAME]"
type input "Let’s Get Dressed with [PERSON_NAME]"
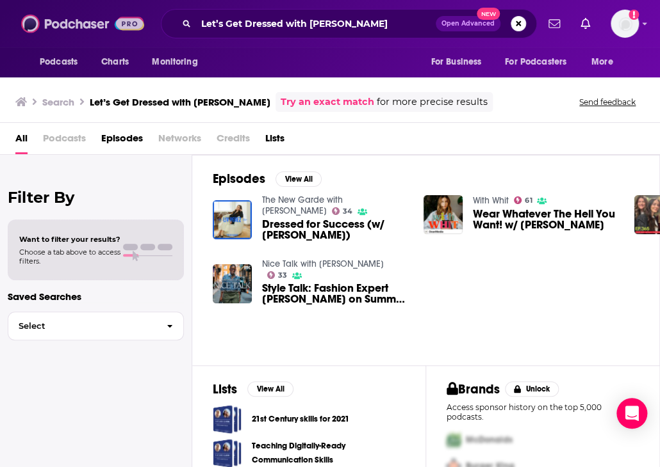
click at [65, 13] on img at bounding box center [82, 24] width 123 height 24
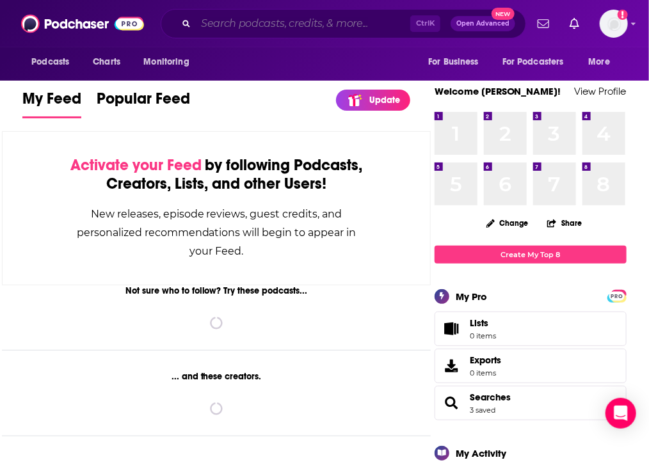
click at [275, 19] on input "Search podcasts, credits, & more..." at bounding box center [303, 23] width 215 height 20
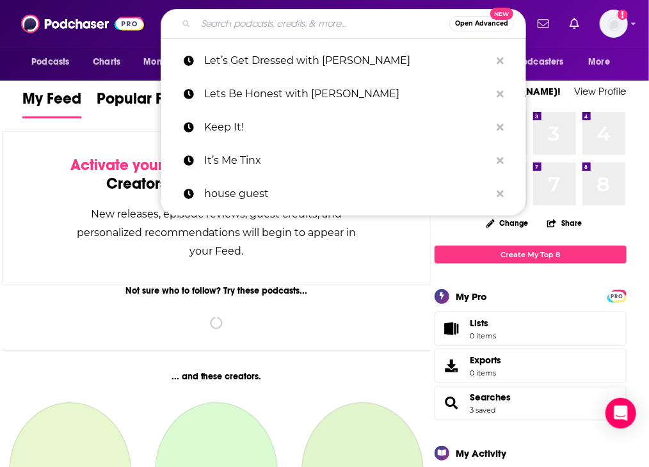
paste input "Let’s Get Dressed with [PERSON_NAME]"
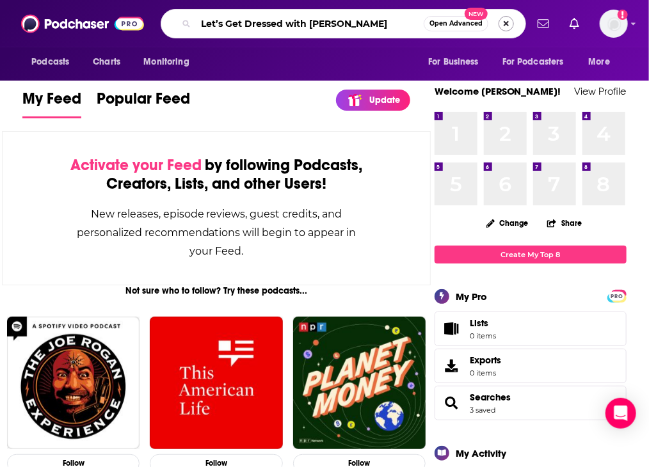
type input "Let’s Get Dressed with [PERSON_NAME]"
click at [507, 24] on button "Search podcasts, credits, & more..." at bounding box center [506, 23] width 15 height 15
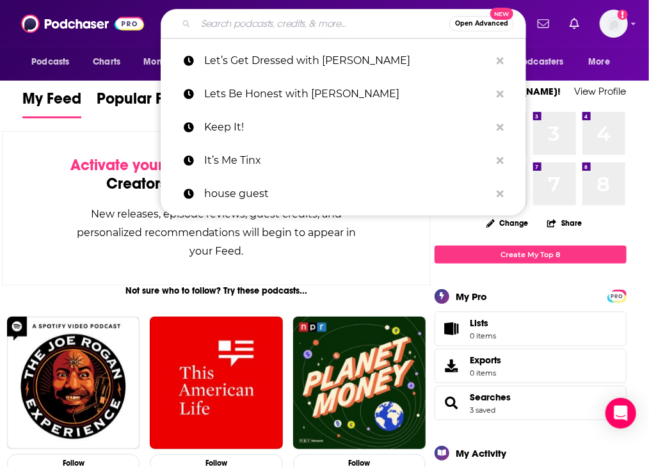
paste input "Let’s Get Dressed with [PERSON_NAME]"
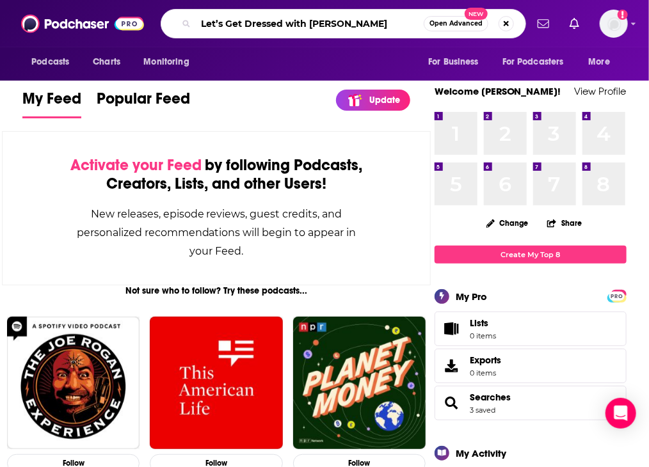
type input "Let’s Get Dressed with [PERSON_NAME]"
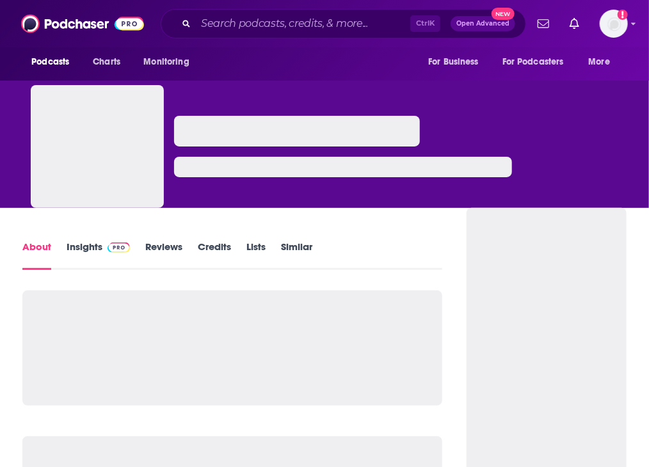
click at [104, 257] on link "Insights" at bounding box center [98, 255] width 63 height 29
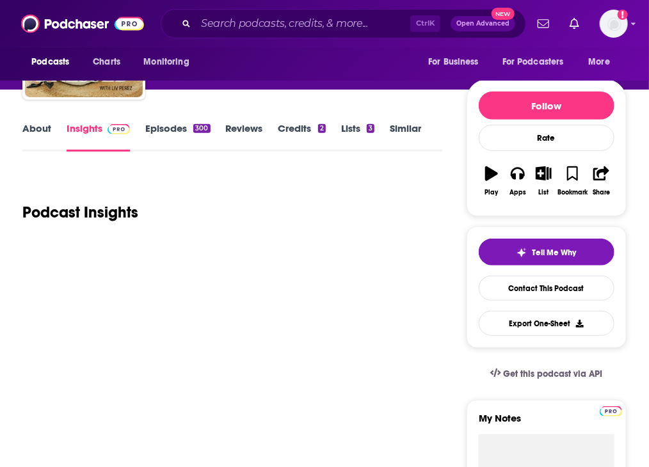
scroll to position [128, 0]
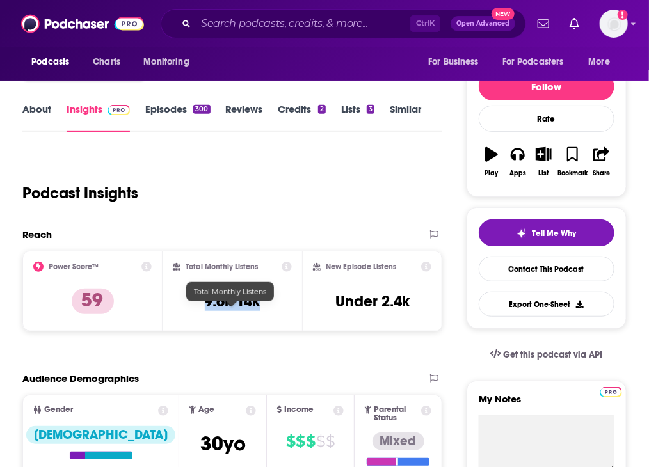
drag, startPoint x: 200, startPoint y: 311, endPoint x: 264, endPoint y: 311, distance: 64.0
click at [264, 311] on div "Total Monthly Listens 9.6k-14k" at bounding box center [233, 291] width 120 height 59
copy h3 "9.6k-14k"
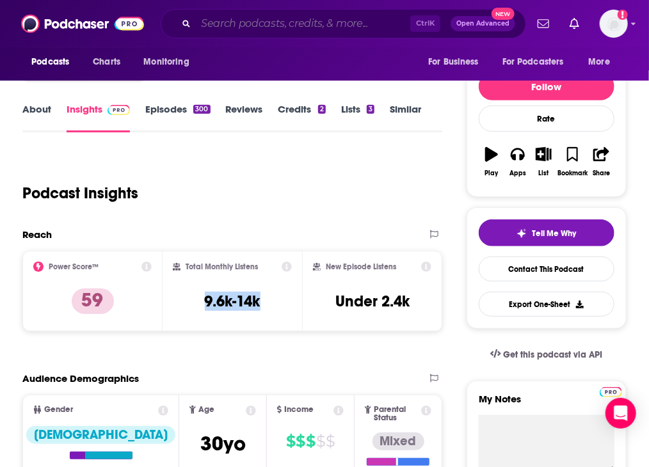
click at [219, 33] on input "Search podcasts, credits, & more..." at bounding box center [303, 23] width 215 height 20
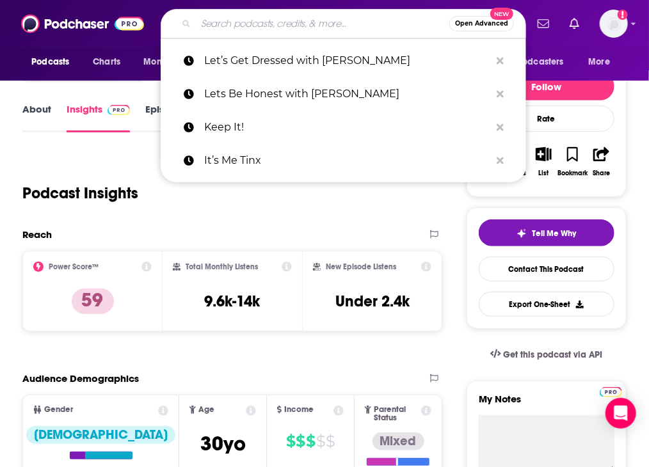
paste input "Let's Talk Off Camera with Kelly Ripa"
type input "Let's Talk Off Camera with Kelly Ripa"
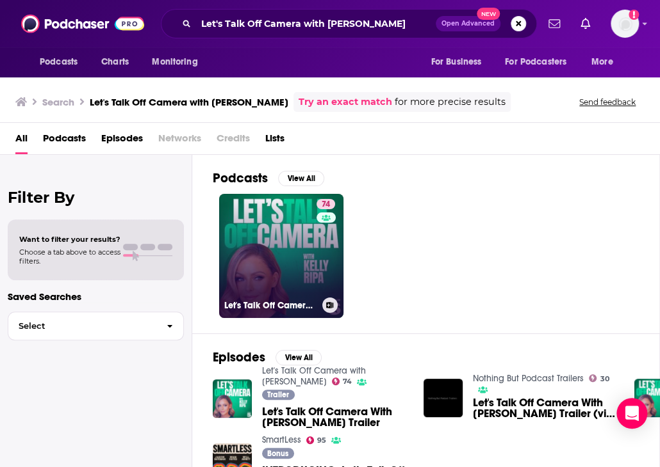
click at [295, 274] on link "74 Let's Talk Off Camera with Kelly Ripa" at bounding box center [281, 256] width 124 height 124
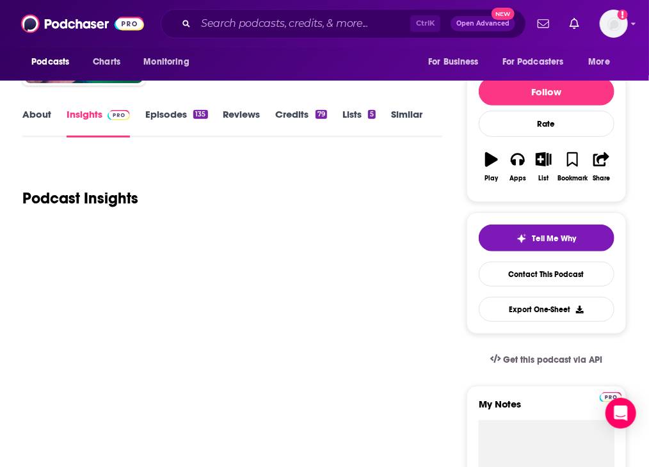
scroll to position [128, 0]
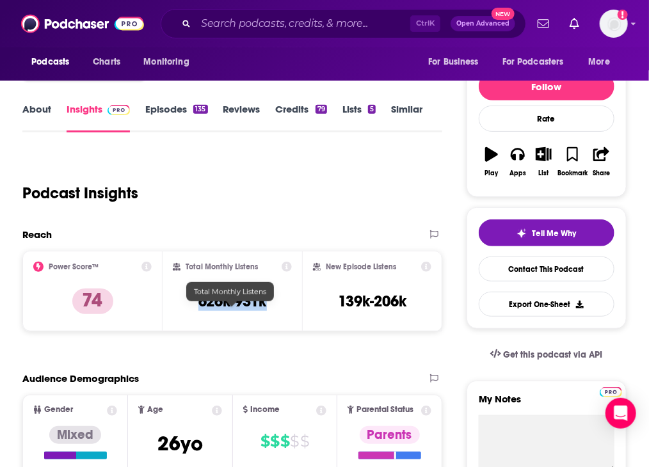
drag, startPoint x: 197, startPoint y: 314, endPoint x: 268, endPoint y: 310, distance: 71.2
click at [268, 310] on div "Total Monthly Listens 626k-931k" at bounding box center [233, 291] width 120 height 59
copy h3 "626k-931k"
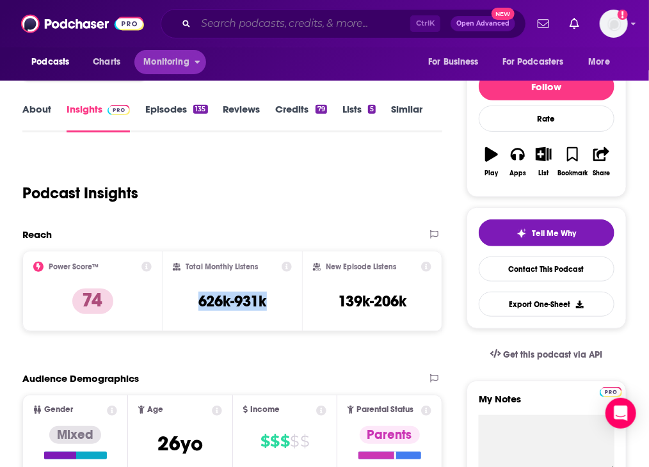
click at [222, 21] on input "Search podcasts, credits, & more..." at bounding box center [303, 23] width 215 height 20
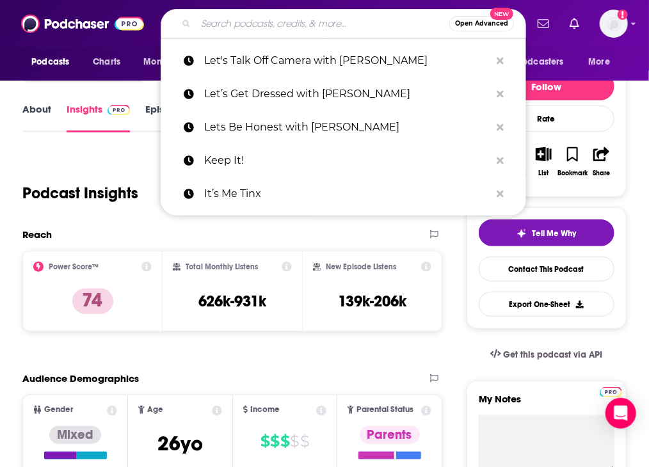
paste input "Literally! With Rob Lowe"
type input "Literally! With Rob Lowe"
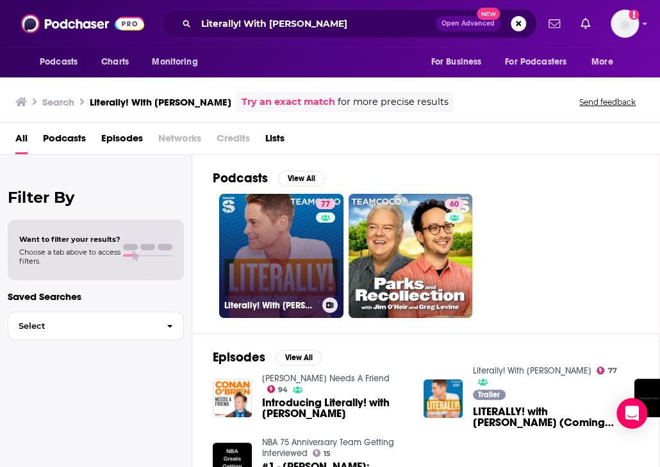
click at [296, 257] on link "77 Literally! With Rob Lowe" at bounding box center [281, 256] width 124 height 124
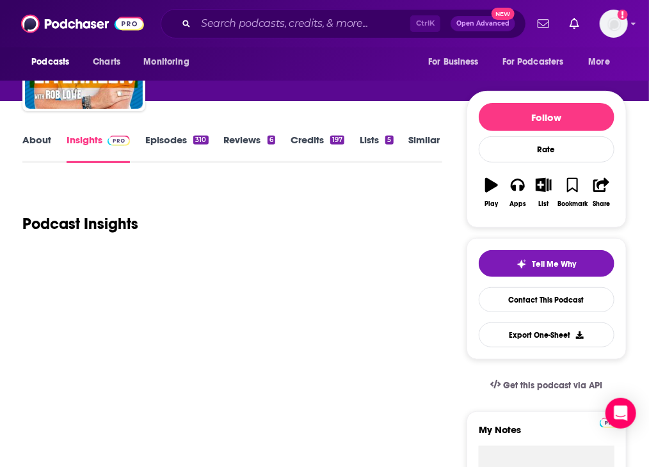
scroll to position [128, 0]
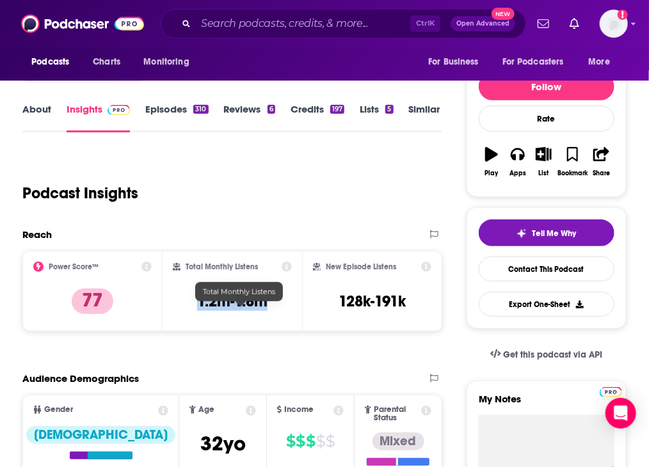
drag, startPoint x: 219, startPoint y: 312, endPoint x: 274, endPoint y: 312, distance: 55.1
click at [274, 312] on div "Total Monthly Listens 1.2m-1.8m" at bounding box center [233, 291] width 120 height 59
copy h3 "1.2m-1.8m"
click at [456, 126] on div "Similar" at bounding box center [432, 117] width 47 height 29
click at [441, 124] on link "Similar" at bounding box center [424, 117] width 31 height 29
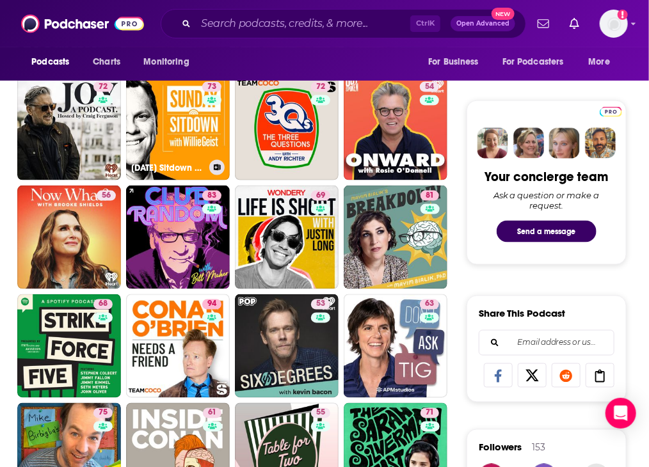
scroll to position [576, 0]
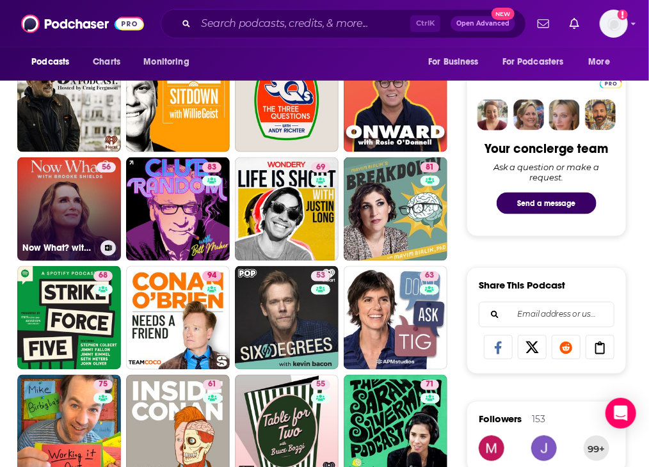
click at [121, 256] on link "56 Now What? with Brooke Shields" at bounding box center [69, 210] width 104 height 104
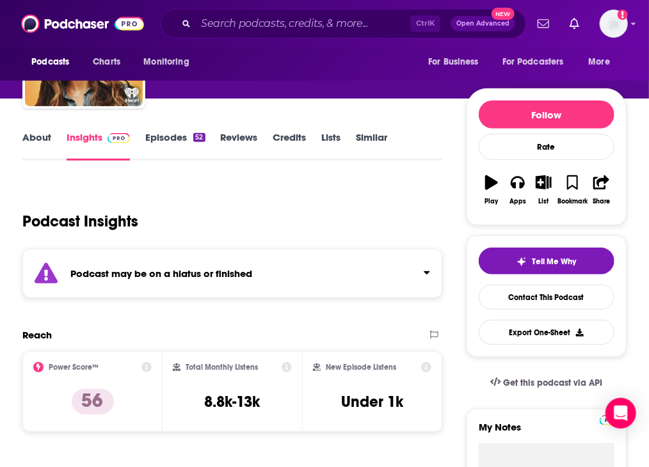
scroll to position [128, 0]
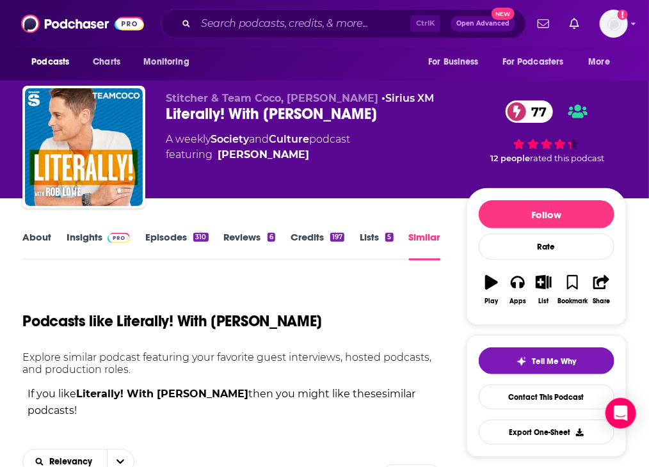
scroll to position [256, 0]
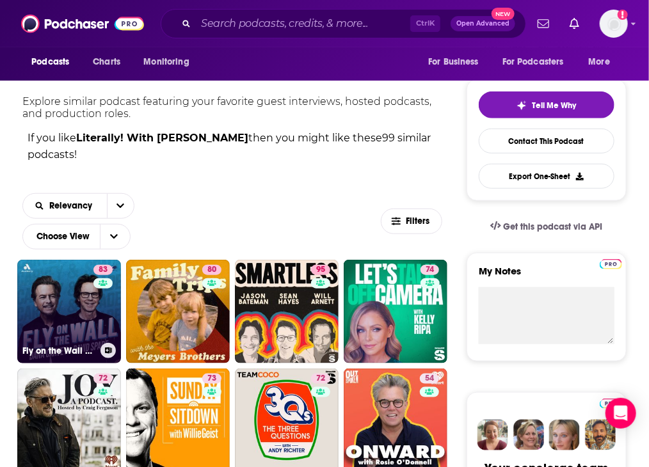
click at [105, 277] on link "83 Fly on the Wall with Dana Carvey and David Spade" at bounding box center [69, 312] width 104 height 104
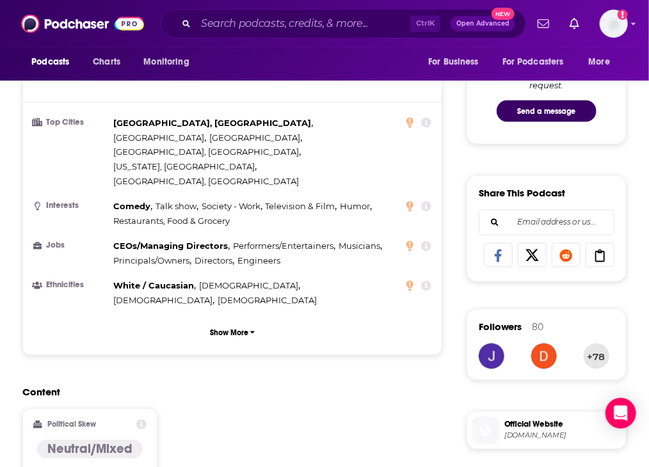
scroll to position [832, 0]
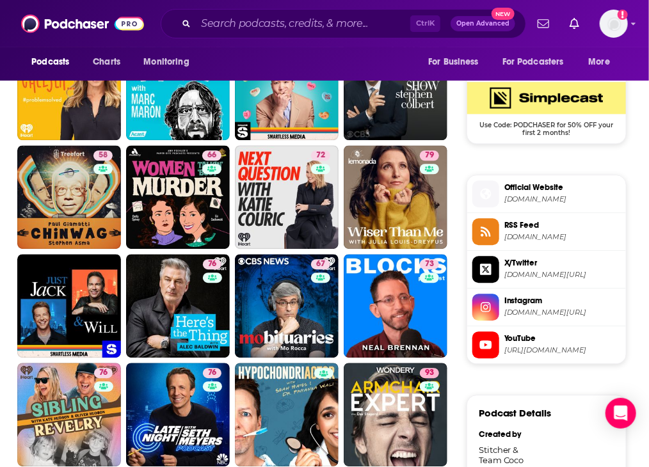
scroll to position [1025, 0]
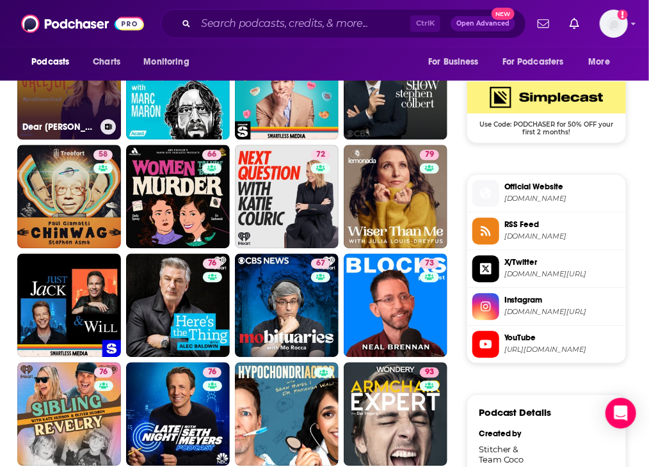
click at [121, 140] on link "72 Dear Chelsea" at bounding box center [69, 88] width 104 height 104
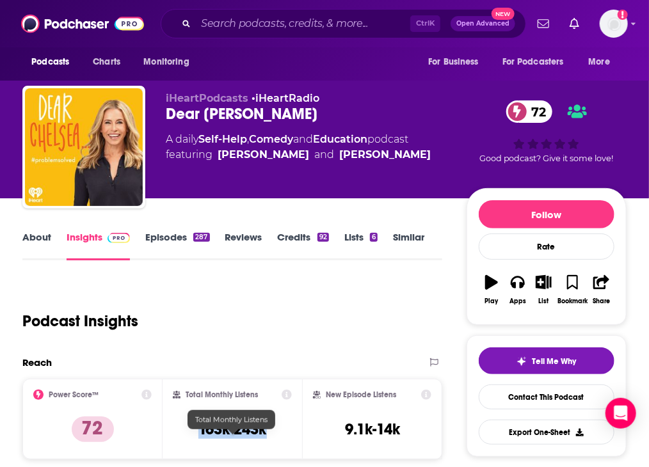
drag, startPoint x: 193, startPoint y: 439, endPoint x: 265, endPoint y: 439, distance: 71.7
click at [265, 439] on div "Total Monthly Listens 163k-243k" at bounding box center [233, 419] width 120 height 59
copy h3 "163k-243k"
click at [425, 249] on link "Similar" at bounding box center [408, 245] width 31 height 29
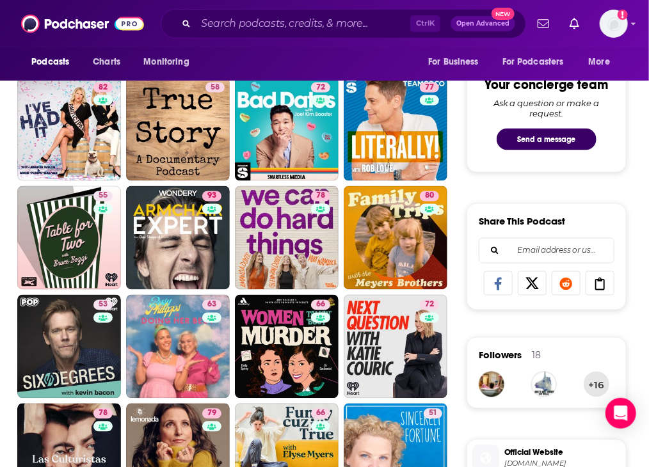
scroll to position [512, 0]
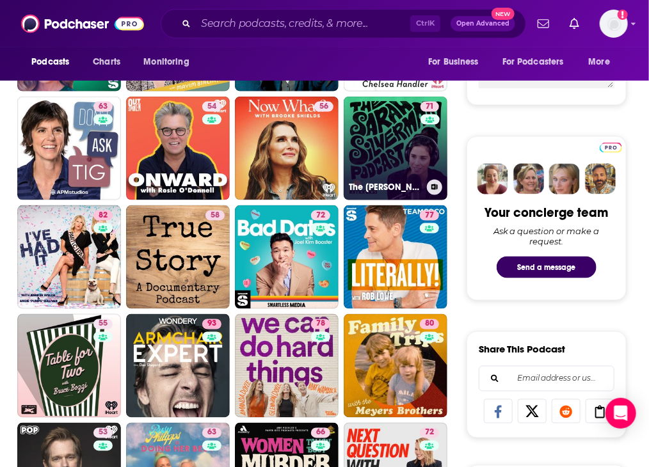
click at [421, 180] on div "71" at bounding box center [432, 141] width 22 height 78
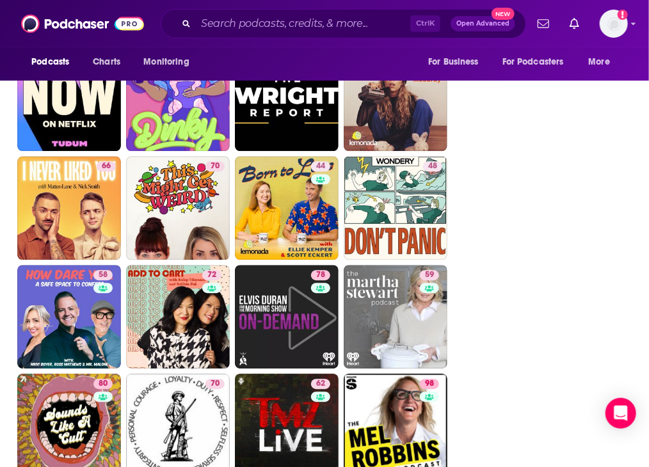
scroll to position [4129, 0]
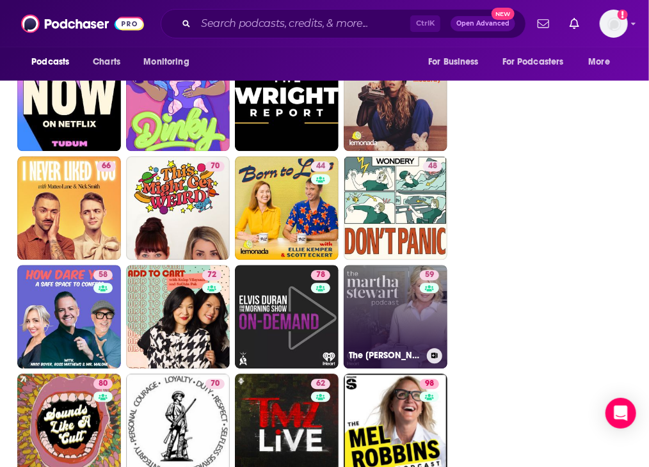
click at [344, 276] on link "59 The Martha Stewart Podcast" at bounding box center [396, 317] width 104 height 104
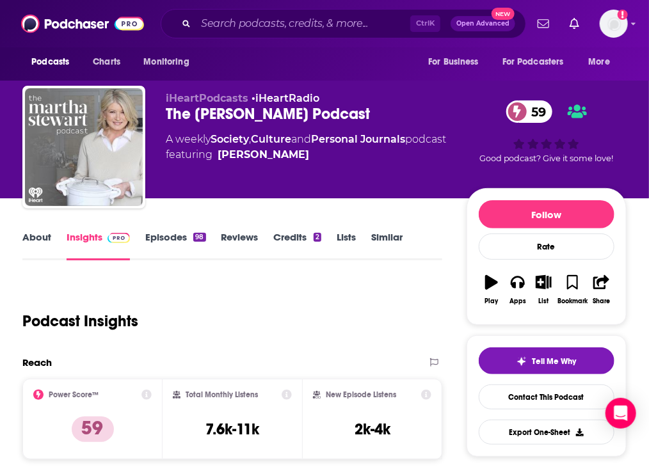
scroll to position [64, 0]
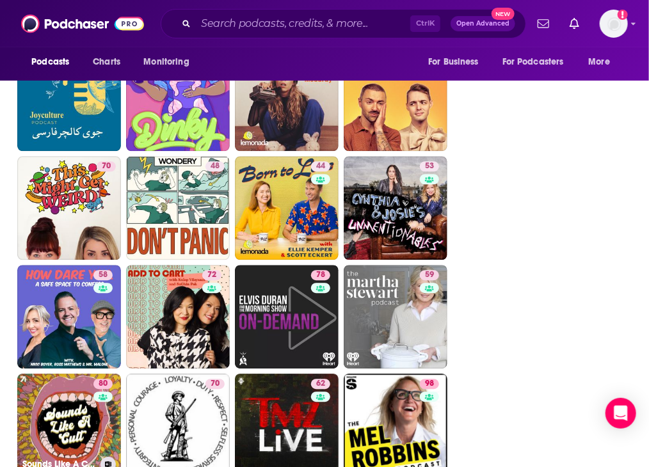
scroll to position [4129, 0]
click at [225, 31] on input "Search podcasts, credits, & more..." at bounding box center [303, 23] width 215 height 20
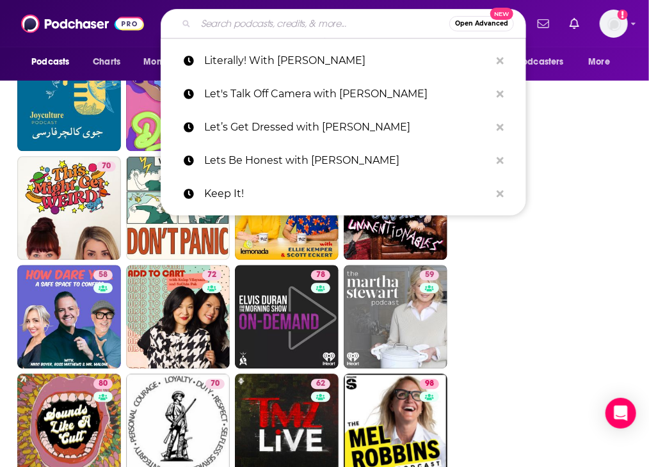
paste input "Live From Bed with Jade Iovine"
type input "Live From Bed with Jade Iovine"
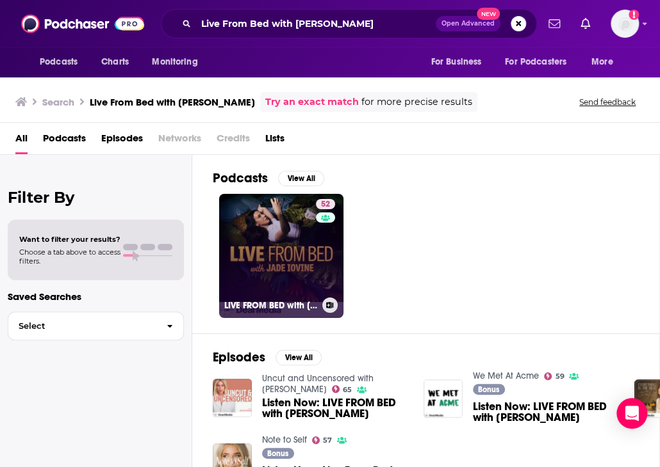
click at [274, 231] on link "52 LIVE FROM BED with Jade Iovine" at bounding box center [281, 256] width 124 height 124
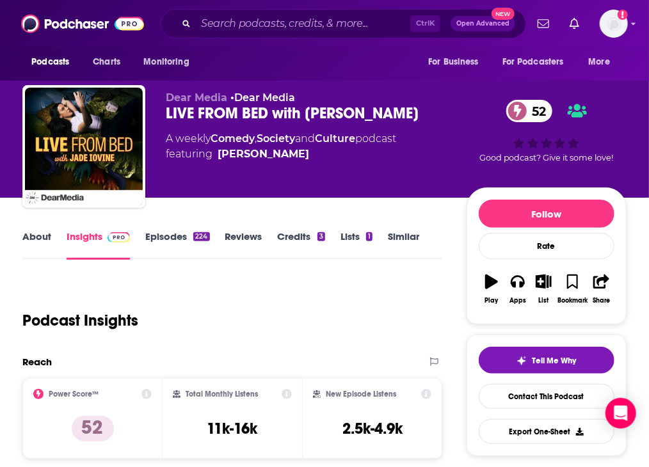
scroll to position [128, 0]
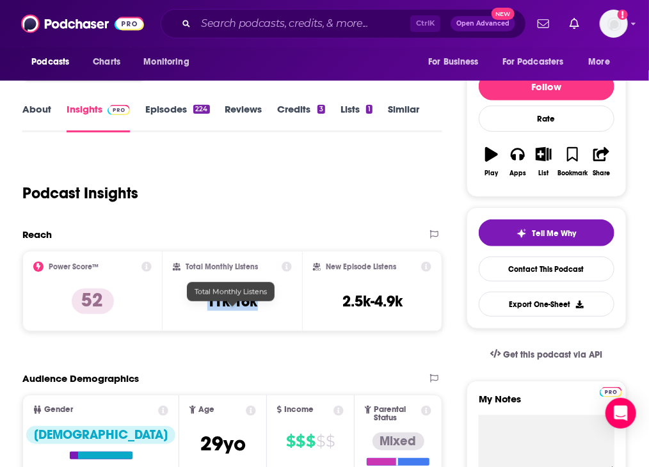
drag, startPoint x: 206, startPoint y: 316, endPoint x: 259, endPoint y: 311, distance: 52.7
click at [259, 311] on div "Total Monthly Listens 11k-16k" at bounding box center [233, 291] width 120 height 59
copy h3 "11k-16k"
click at [247, 29] on input "Search podcasts, credits, & more..." at bounding box center [303, 23] width 215 height 20
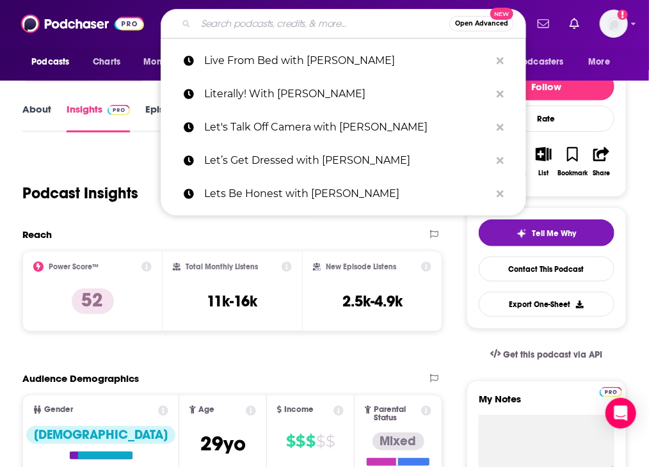
paste input "Off the Vine with Kaitlyn Bristowe"
type input "Off the Vine with Kaitlyn Bristowe"
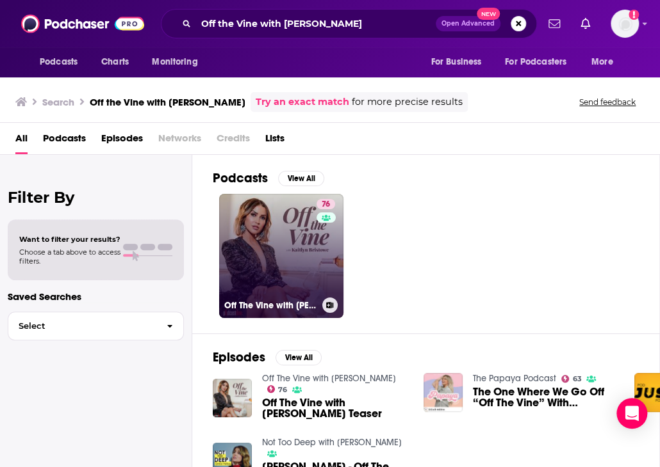
click at [296, 236] on link "76 Off The Vine with Kaitlyn Bristowe" at bounding box center [281, 256] width 124 height 124
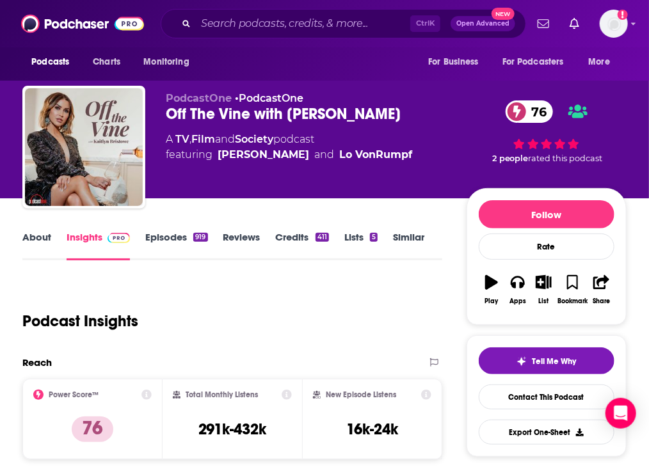
scroll to position [128, 0]
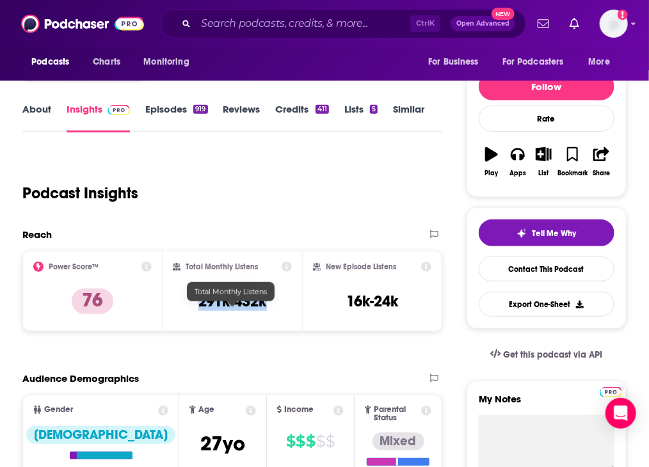
drag, startPoint x: 195, startPoint y: 311, endPoint x: 279, endPoint y: 311, distance: 83.9
click at [279, 311] on div "Total Monthly Listens 291k-432k" at bounding box center [233, 291] width 120 height 59
copy h3 "291k-432k"
click at [227, 24] on input "Search podcasts, credits, & more..." at bounding box center [303, 23] width 215 height 20
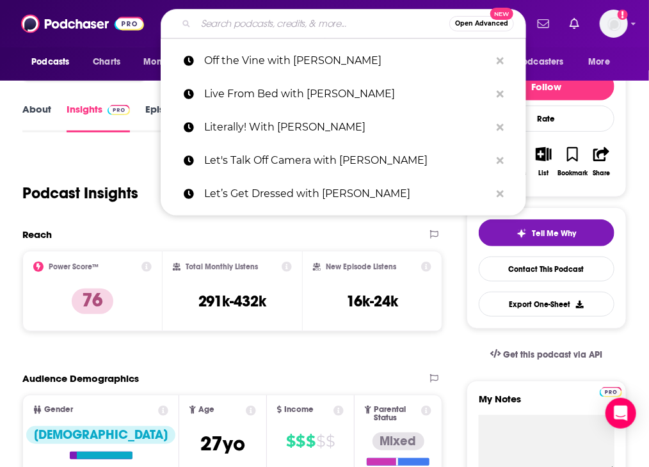
paste input "Podcrushed"
type input "Podcrushed"
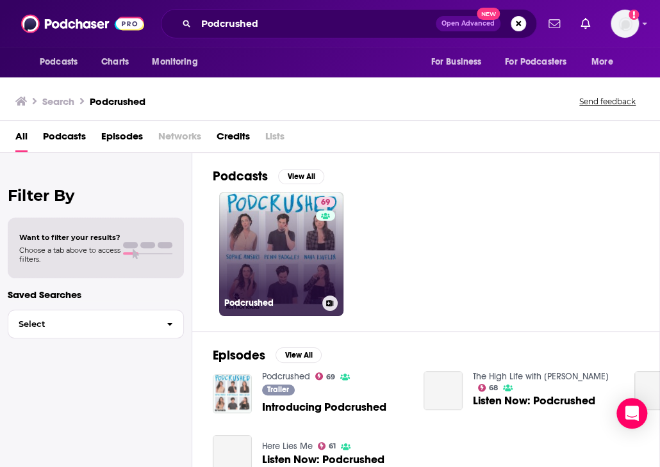
click at [272, 286] on link "69 Podcrushed" at bounding box center [281, 254] width 124 height 124
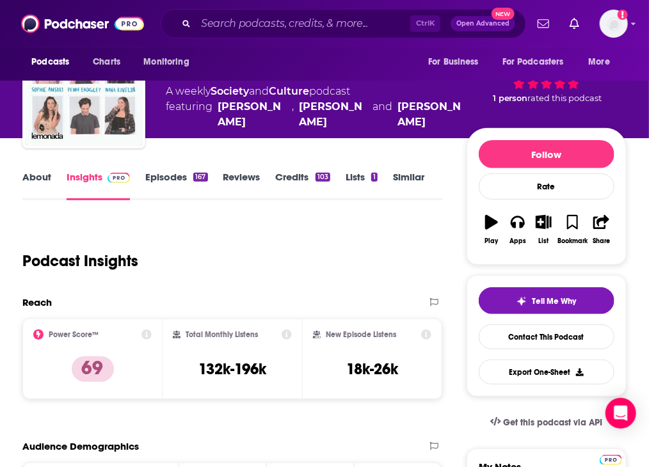
scroll to position [128, 0]
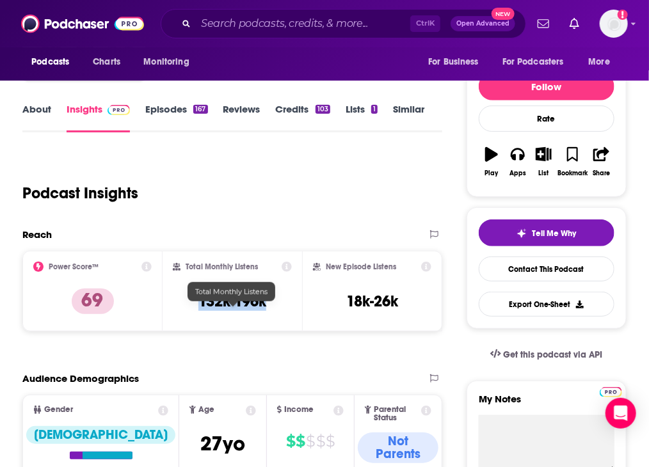
drag, startPoint x: 197, startPoint y: 308, endPoint x: 269, endPoint y: 311, distance: 71.8
click at [269, 311] on div "Total Monthly Listens 132k-196k" at bounding box center [233, 291] width 120 height 59
copy h3 "132k-196k"
click at [229, 36] on div "Ctrl K Open Advanced New" at bounding box center [344, 23] width 366 height 29
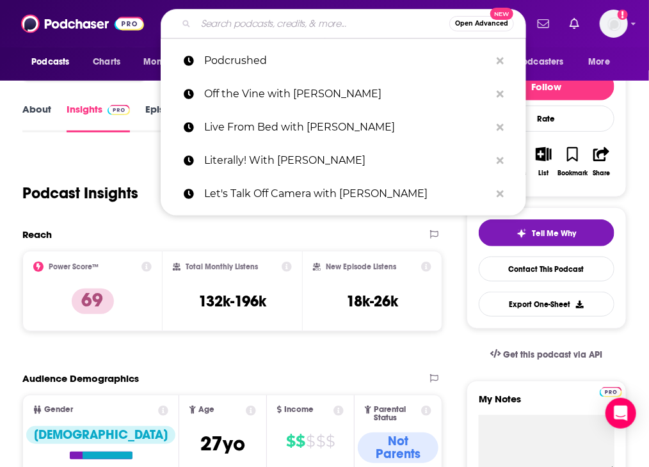
click at [229, 30] on input "Search podcasts, credits, & more..." at bounding box center [323, 23] width 254 height 20
paste input "Pop Apologists"
type input "Pop Apologists"
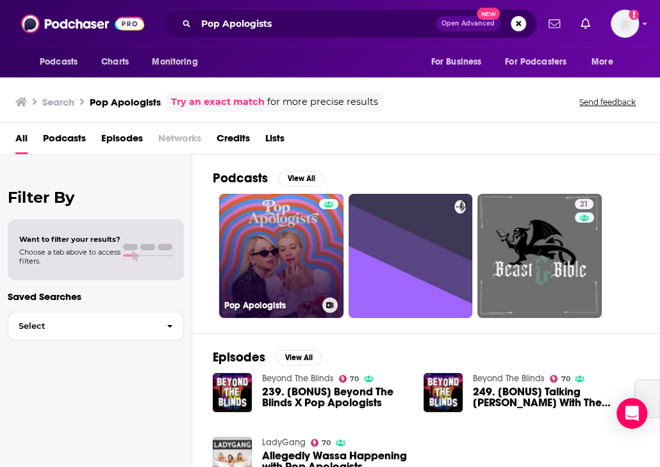
click at [291, 233] on link "Pop Apologists" at bounding box center [281, 256] width 124 height 124
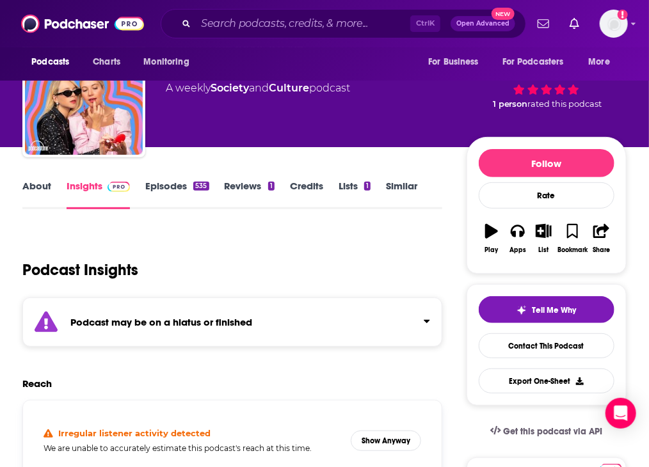
scroll to position [128, 0]
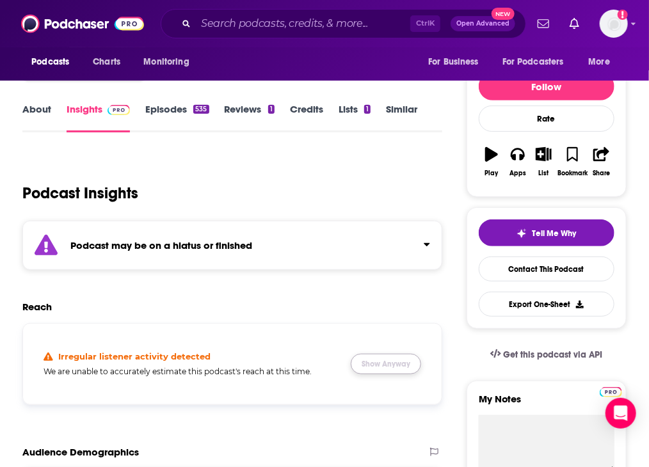
click at [391, 375] on button "Show Anyway" at bounding box center [386, 364] width 70 height 20
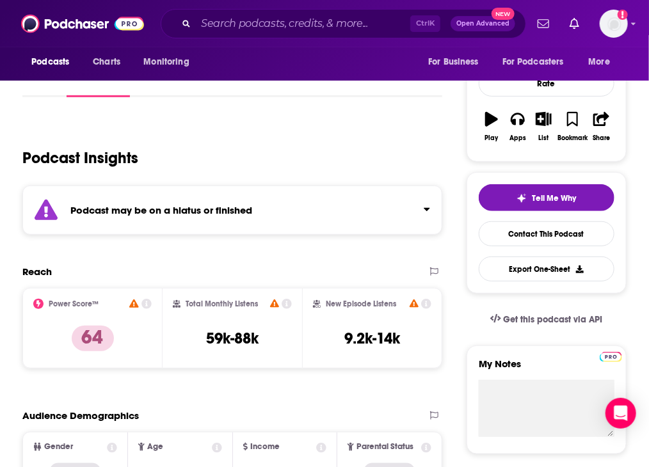
scroll to position [192, 0]
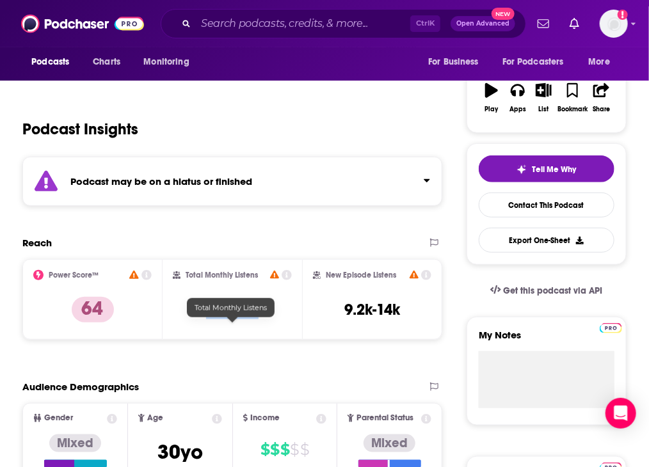
drag, startPoint x: 197, startPoint y: 328, endPoint x: 265, endPoint y: 328, distance: 67.9
click at [265, 328] on div "Total Monthly Listens 59k-88k" at bounding box center [233, 299] width 120 height 59
copy h3 "59k-88k"
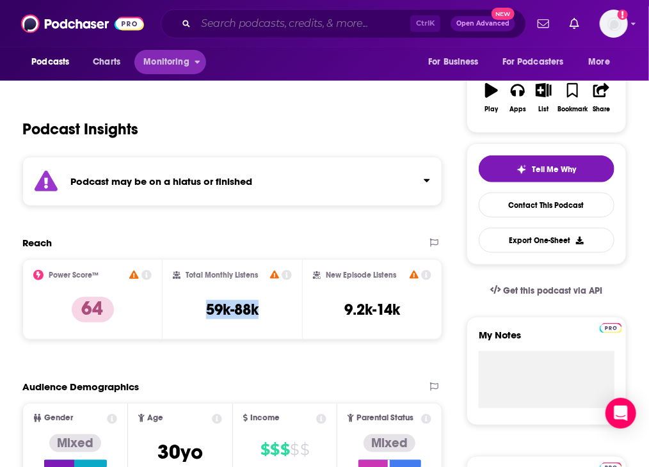
click at [216, 26] on input "Search podcasts, credits, & more..." at bounding box center [303, 23] width 215 height 20
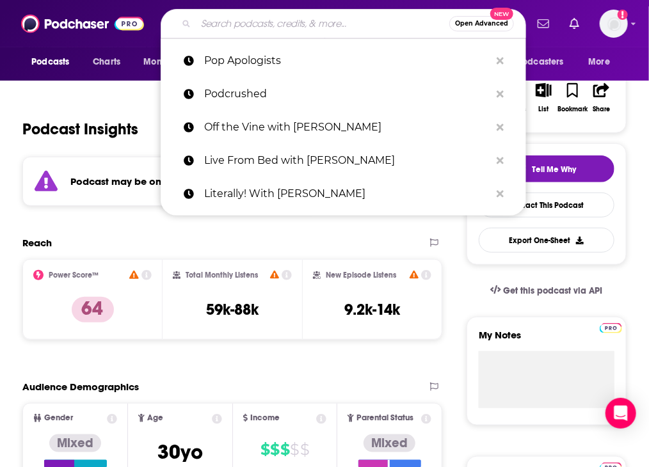
paste input "Shameless"
type input "Shameless"
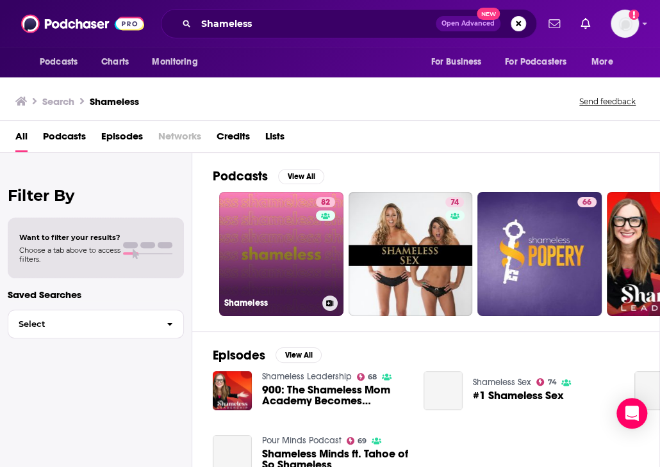
click at [287, 224] on link "82 Shameless" at bounding box center [281, 254] width 124 height 124
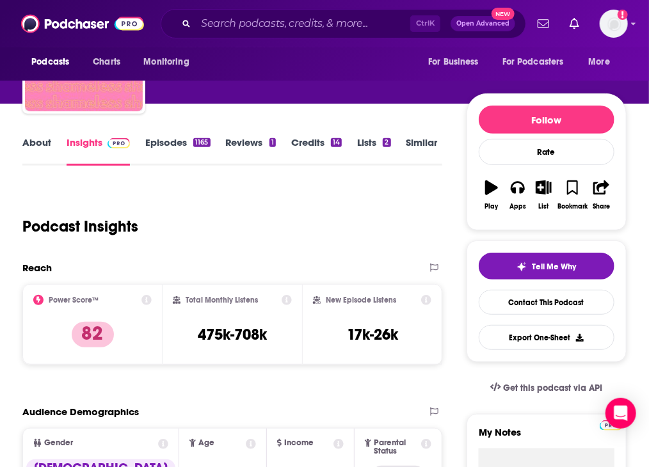
scroll to position [128, 0]
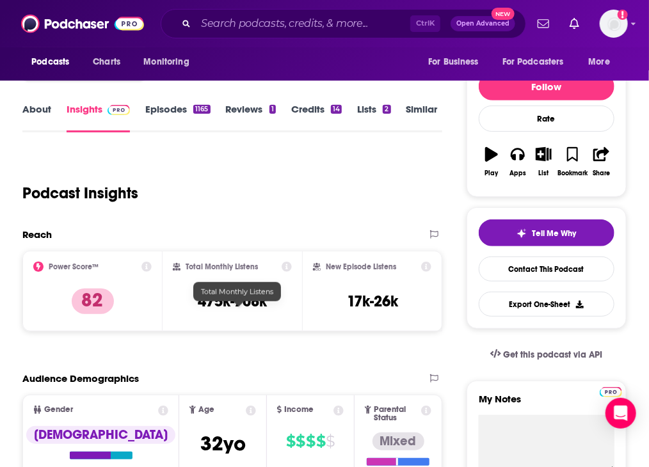
click at [207, 311] on h3 "475k-708k" at bounding box center [232, 301] width 69 height 19
drag, startPoint x: 191, startPoint y: 314, endPoint x: 268, endPoint y: 315, distance: 76.9
click at [268, 315] on div "Total Monthly Listens 475k-708k" at bounding box center [233, 291] width 120 height 59
drag, startPoint x: 273, startPoint y: 315, endPoint x: 184, endPoint y: 315, distance: 88.4
click at [184, 315] on div "Total Monthly Listens 475k-708k" at bounding box center [233, 291] width 120 height 59
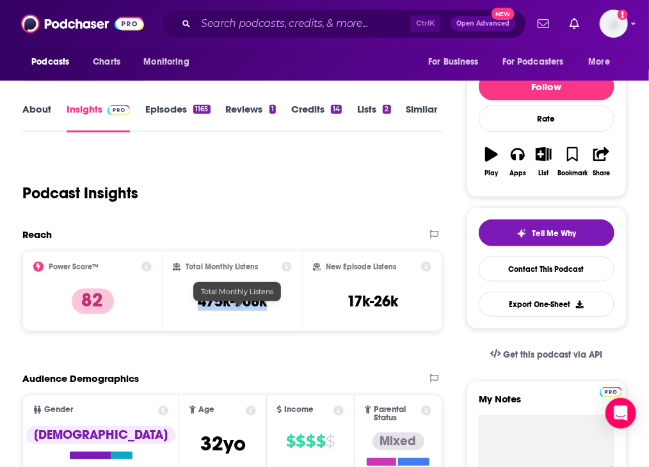
copy h3 "475k-708k"
click at [234, 39] on div "Podcasts Charts Monitoring Ctrl K Open Advanced New For Business For Podcasters…" at bounding box center [324, 23] width 649 height 47
click at [234, 31] on input "Search podcasts, credits, & more..." at bounding box center [303, 23] width 215 height 20
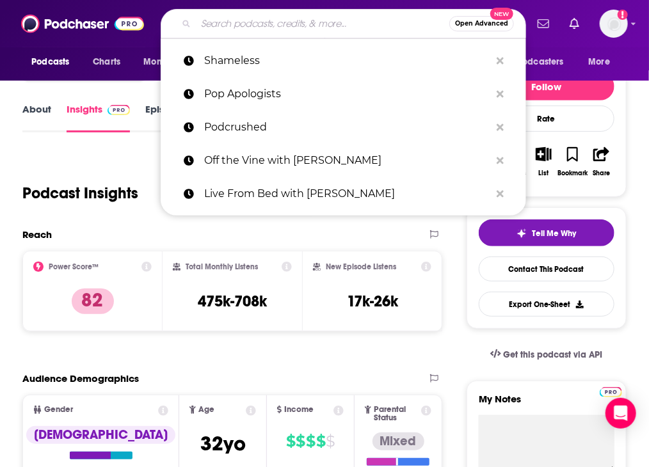
paste input "Scrubbing in with Becca Tilley and Tanya Rad"
type input "Scrubbing in with Becca Tilley and Tanya Rad"
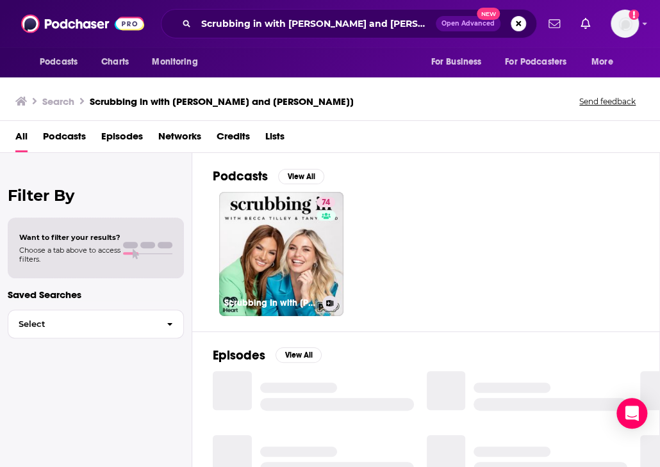
click at [283, 230] on link "74 Scrubbing In with Becca Tilley & Tanya Rad" at bounding box center [281, 254] width 124 height 124
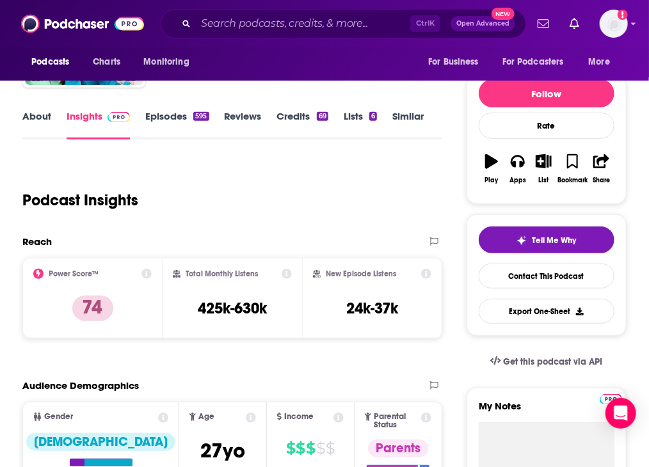
scroll to position [128, 0]
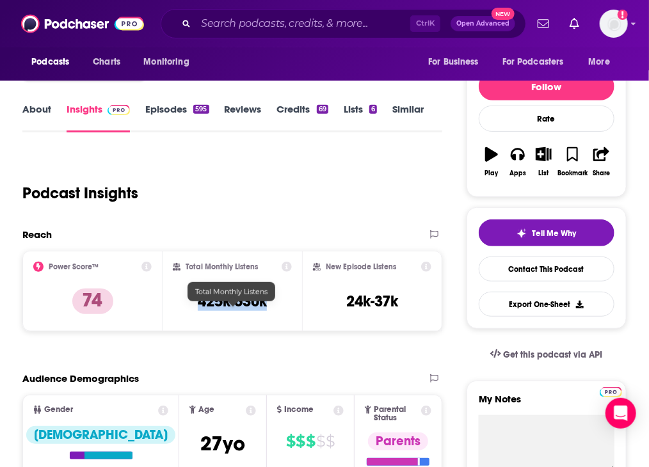
drag, startPoint x: 191, startPoint y: 316, endPoint x: 268, endPoint y: 313, distance: 76.9
click at [268, 313] on div "Total Monthly Listens 425k-630k" at bounding box center [233, 291] width 120 height 59
copy h3 "425k-630k"
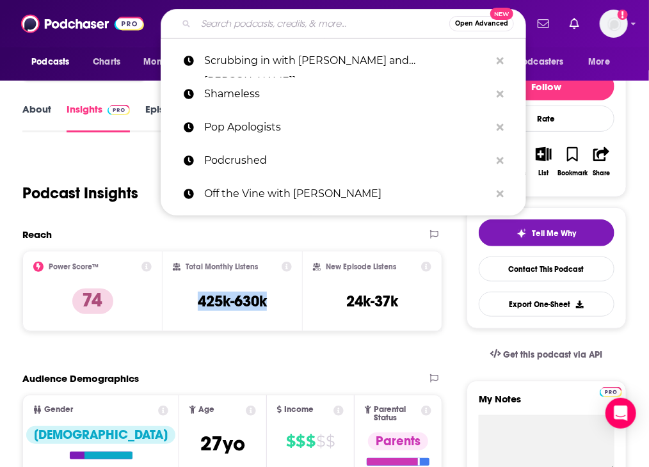
click at [224, 31] on input "Search podcasts, credits, & more..." at bounding box center [323, 23] width 254 height 20
paste input "Taste of Taylor"
type input "Taste of Taylor"
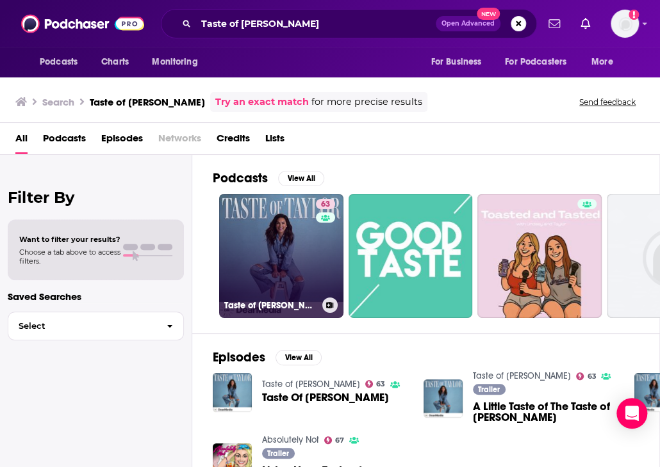
click at [301, 249] on link "63 Taste of Taylor" at bounding box center [281, 256] width 124 height 124
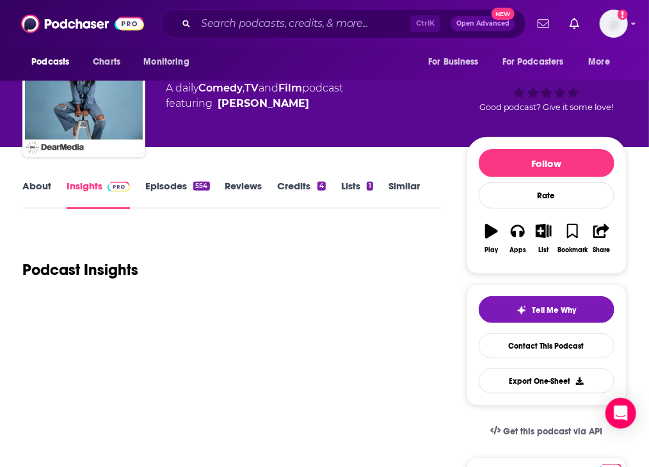
scroll to position [128, 0]
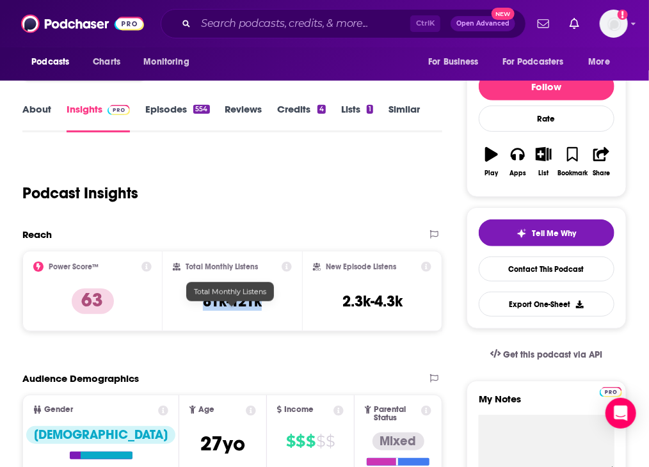
drag, startPoint x: 197, startPoint y: 308, endPoint x: 264, endPoint y: 309, distance: 67.9
click at [264, 309] on div "Total Monthly Listens 81k-121k" at bounding box center [233, 291] width 120 height 59
click at [310, 33] on input "Search podcasts, credits, & more..." at bounding box center [303, 23] width 215 height 20
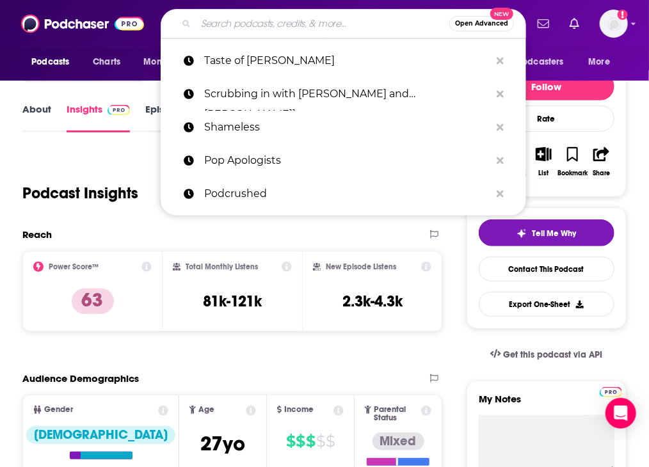
paste input "The Jordan Harbinger Show"
type input "The Jordan Harbinger Show"
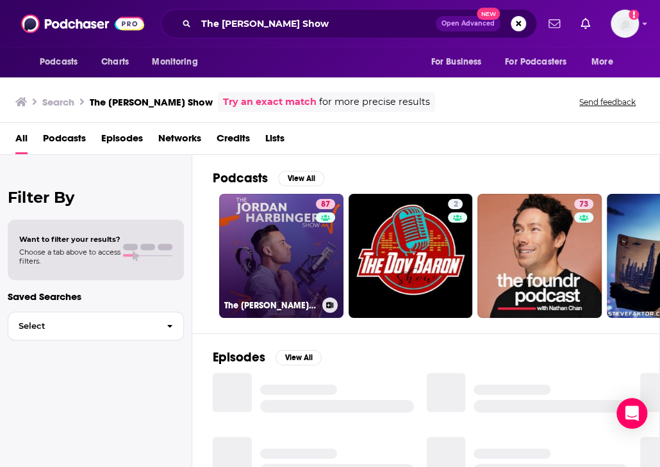
click at [283, 261] on link "87 The Jordan Harbinger Show" at bounding box center [281, 256] width 124 height 124
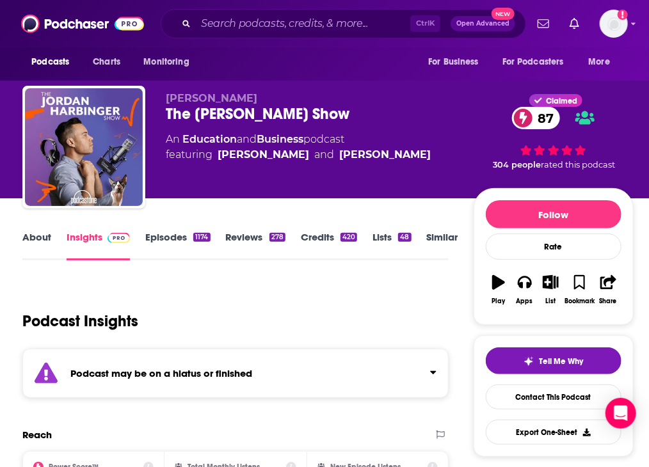
drag, startPoint x: 311, startPoint y: 382, endPoint x: 293, endPoint y: 380, distance: 18.0
click at [293, 380] on div "Podcast may be on a hiatus or finished" at bounding box center [235, 373] width 426 height 49
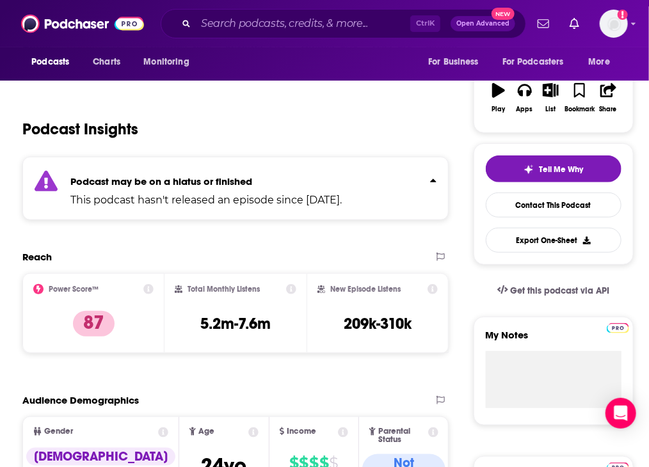
scroll to position [320, 0]
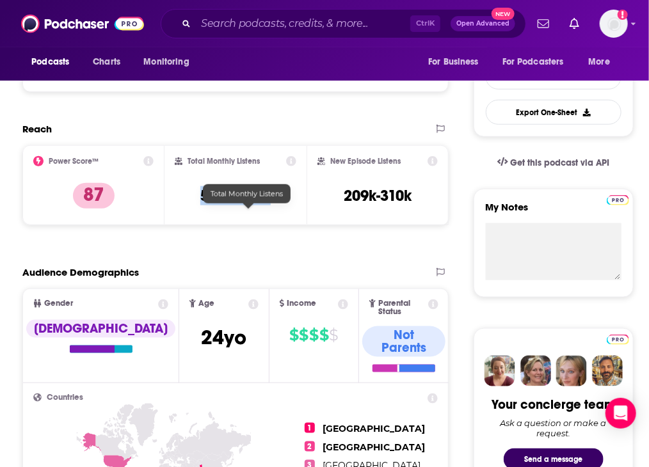
drag, startPoint x: 218, startPoint y: 214, endPoint x: 283, endPoint y: 212, distance: 65.3
click at [283, 212] on div "Total Monthly Listens 5.2m-7.6m" at bounding box center [236, 185] width 122 height 59
click at [246, 25] on input "Search podcasts, credits, & more..." at bounding box center [303, 23] width 215 height 20
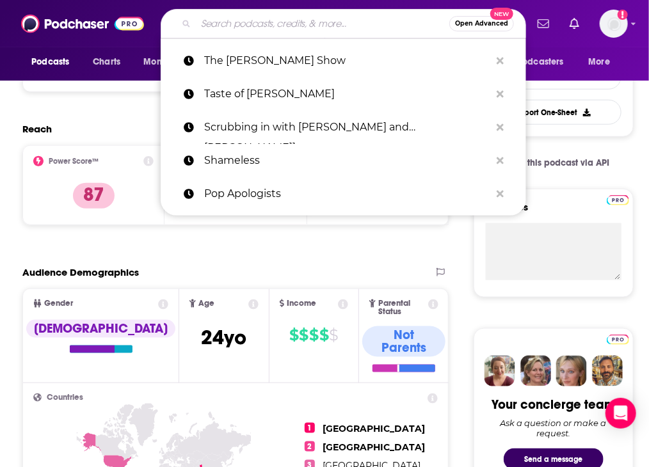
paste input "The School of Greatness"
type input "The School of Greatness"
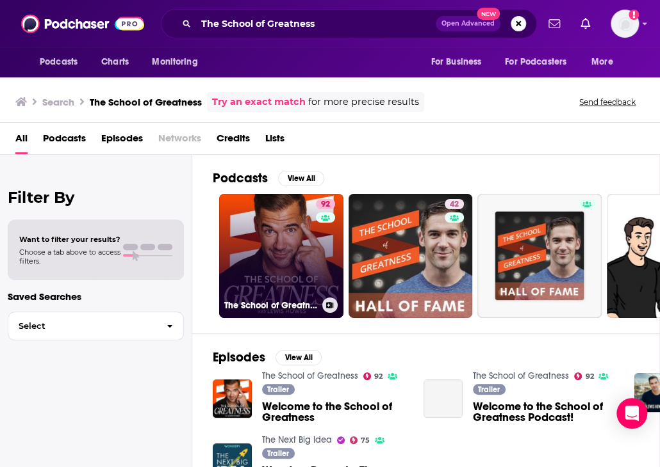
click at [305, 247] on link "92 The School of Greatness" at bounding box center [281, 256] width 124 height 124
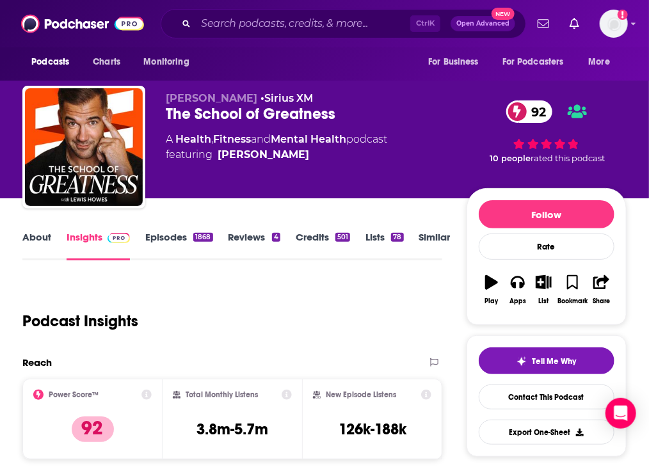
scroll to position [128, 0]
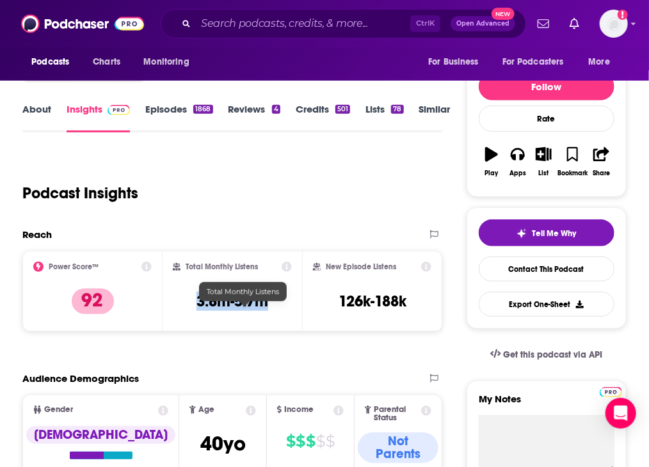
drag, startPoint x: 201, startPoint y: 313, endPoint x: 279, endPoint y: 313, distance: 77.5
click at [279, 313] on div "Total Monthly Listens 3.8m-5.7m" at bounding box center [233, 291] width 120 height 59
click at [251, 30] on input "Search podcasts, credits, & more..." at bounding box center [303, 23] width 215 height 20
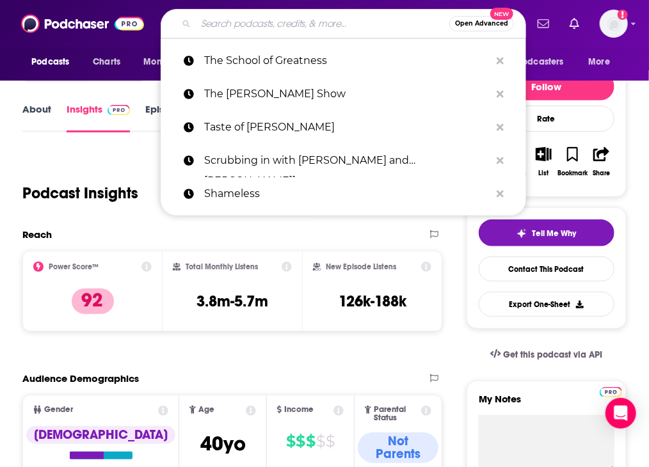
paste input "The Skinny Confidential Him & Her Podcast"
type input "The Skinny Confidential Him & Her Podcast"
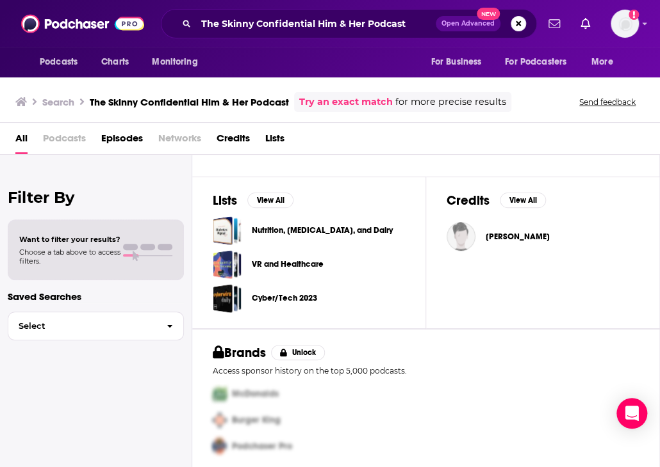
scroll to position [192, 0]
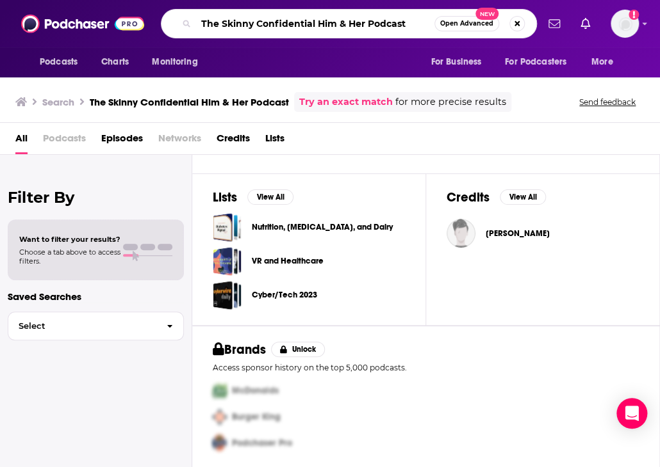
click at [339, 27] on input "The Skinny Confidential Him & Her Podcast" at bounding box center [315, 23] width 238 height 20
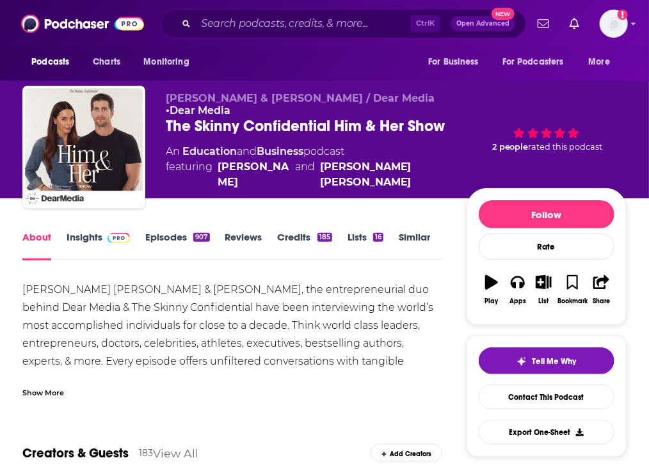
click at [120, 243] on img at bounding box center [119, 238] width 22 height 10
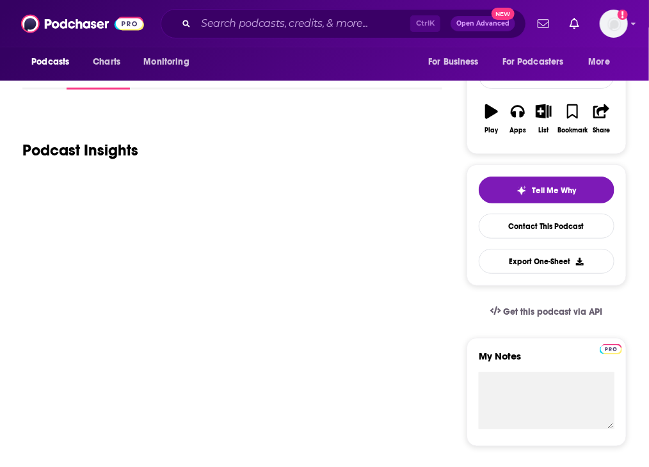
scroll to position [192, 0]
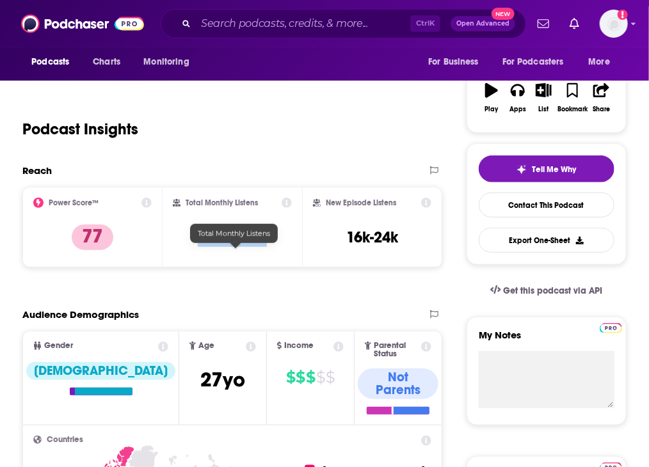
drag, startPoint x: 223, startPoint y: 255, endPoint x: 269, endPoint y: 257, distance: 45.5
click at [269, 257] on div "Total Monthly Listens 303k-450k" at bounding box center [233, 227] width 120 height 59
copy h3 "303k-450k"
click at [245, 20] on input "Search podcasts, credits, & more..." at bounding box center [303, 23] width 215 height 20
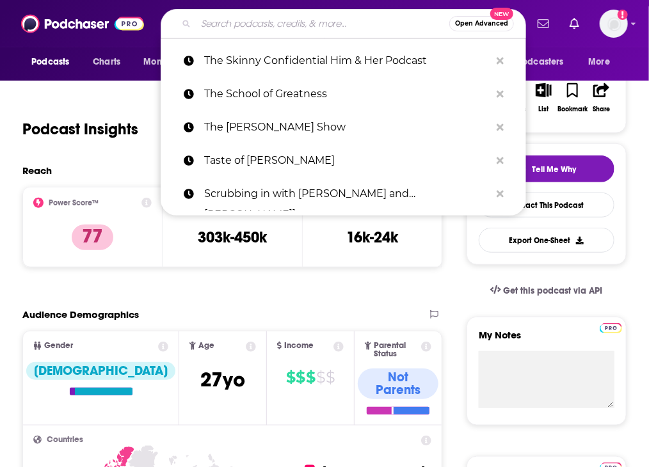
paste input "The Squeeze"
type input "The Squeeze"
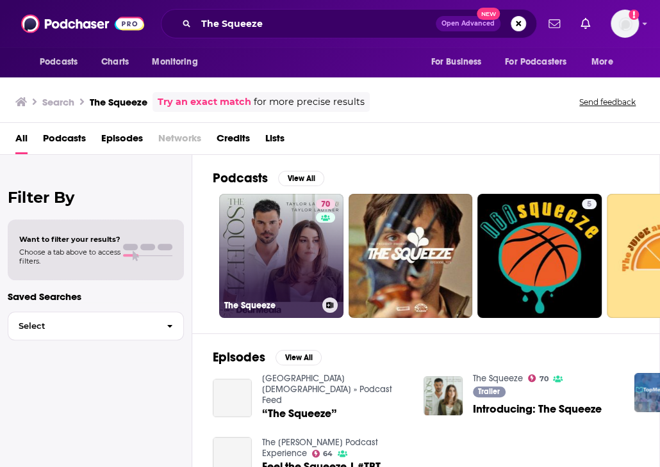
click at [288, 229] on link "70 The Squeeze" at bounding box center [281, 256] width 124 height 124
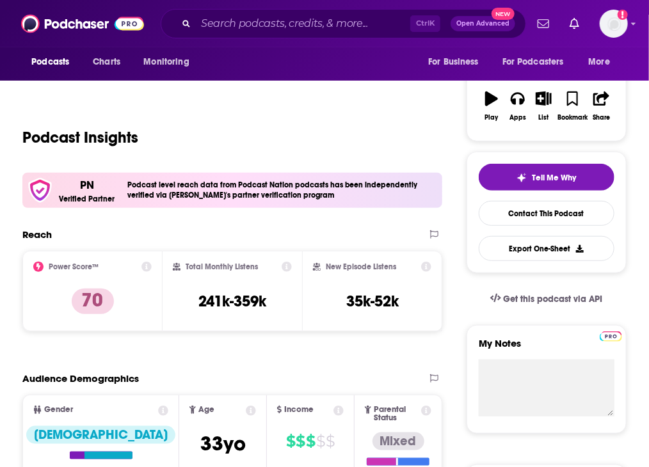
scroll to position [192, 0]
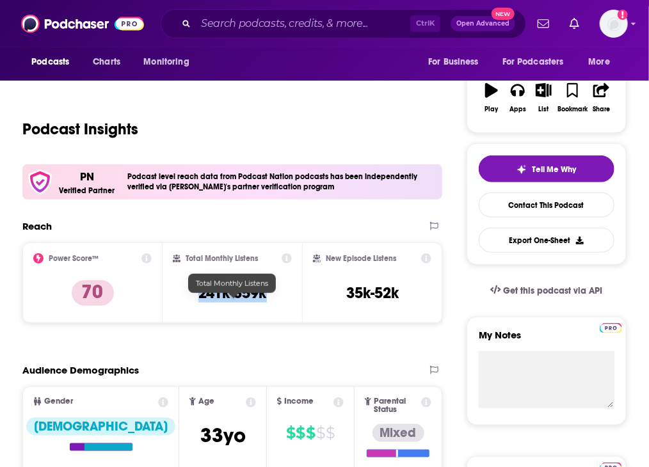
drag, startPoint x: 191, startPoint y: 299, endPoint x: 284, endPoint y: 300, distance: 93.5
click at [284, 300] on div "Total Monthly Listens 241k-359k" at bounding box center [233, 283] width 120 height 59
copy h3 "241k-359k"
click at [241, 20] on input "Search podcasts, credits, & more..." at bounding box center [303, 23] width 215 height 20
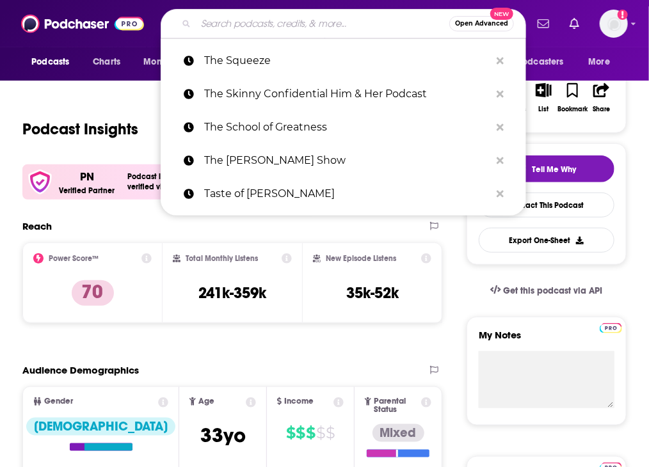
paste input "The World’s First Podcast"
type input "The World’s First Podcast"
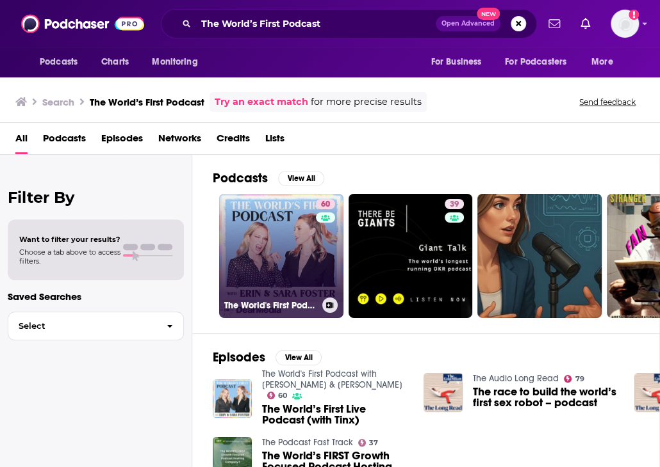
click at [303, 263] on link "60 The World's First Podcast with Erin & Sara Foster" at bounding box center [281, 256] width 124 height 124
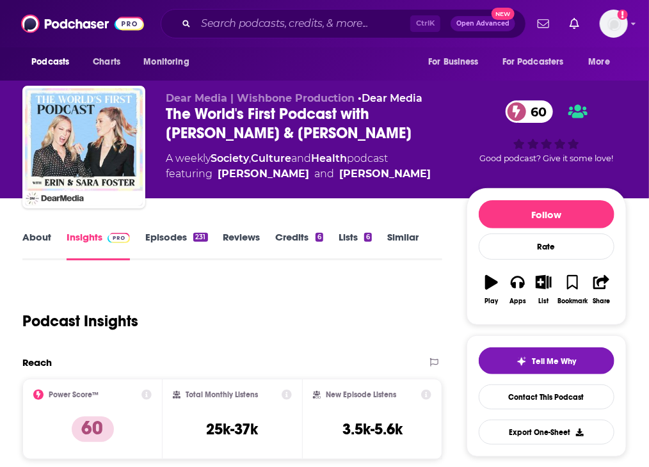
scroll to position [128, 0]
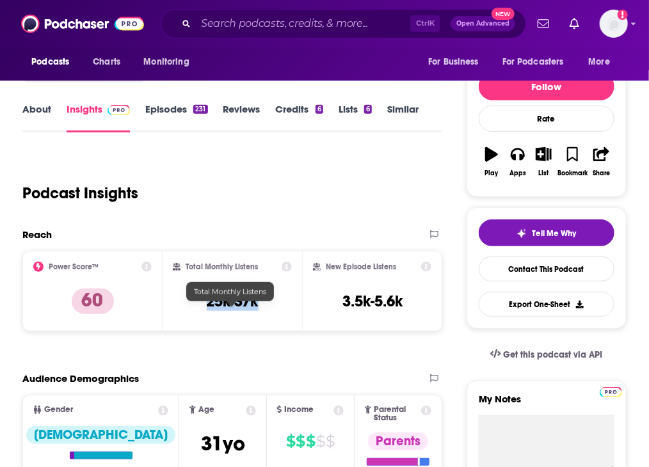
drag, startPoint x: 199, startPoint y: 310, endPoint x: 264, endPoint y: 311, distance: 65.3
click at [264, 311] on div "Total Monthly Listens 25k-37k" at bounding box center [233, 291] width 120 height 59
copy h3 "25k-37k"
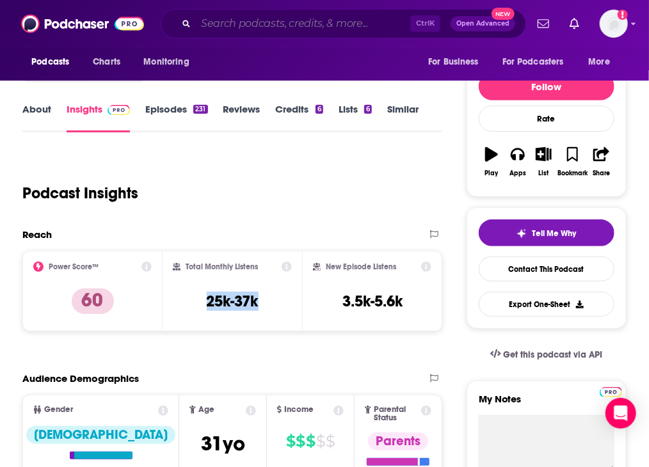
click at [261, 24] on input "Search podcasts, credits, & more..." at bounding box center [303, 23] width 215 height 20
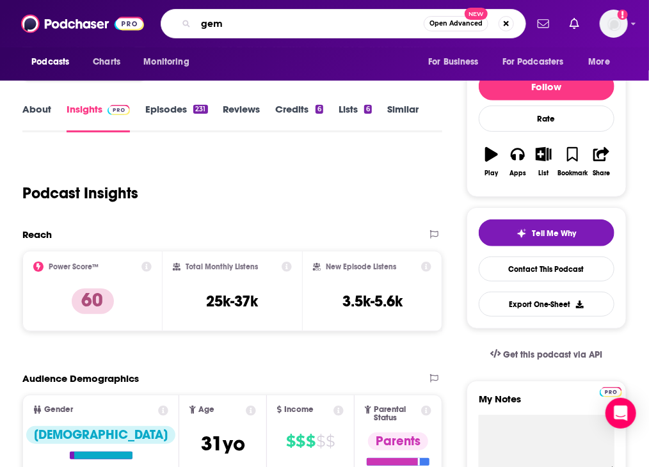
type input "gems"
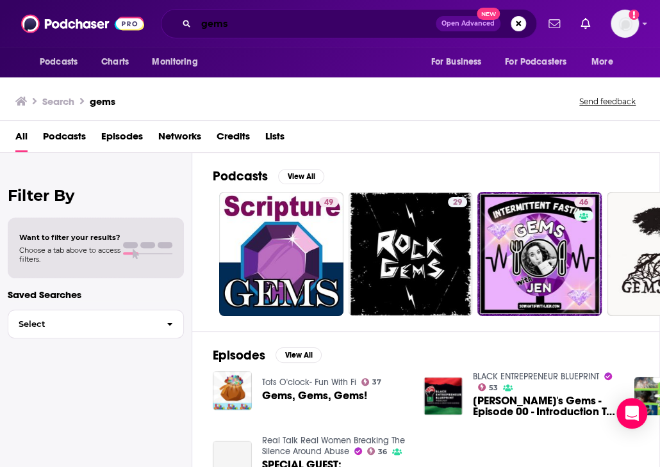
click at [206, 25] on input "gems" at bounding box center [315, 23] width 239 height 20
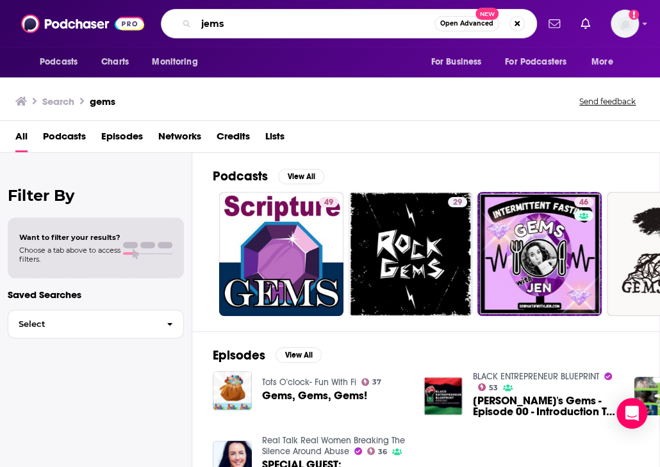
type input "jems"
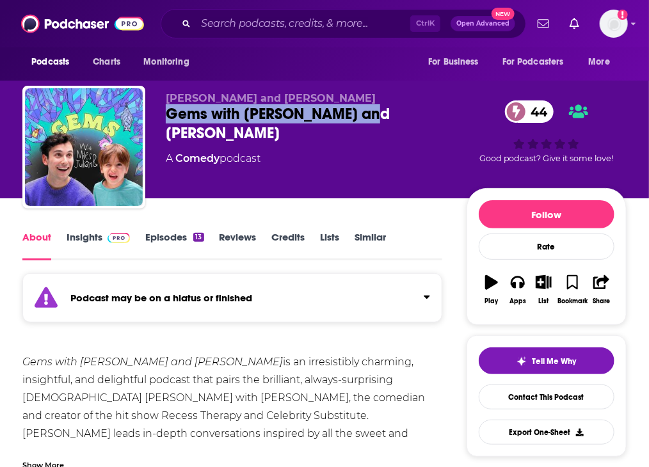
drag, startPoint x: 268, startPoint y: 144, endPoint x: 182, endPoint y: 127, distance: 87.5
click at [182, 127] on div "[PERSON_NAME] and [PERSON_NAME] with [PERSON_NAME] and [PERSON_NAME] 44 A Comed…" at bounding box center [324, 150] width 604 height 128
copy h1 "Gems with [PERSON_NAME] and [PERSON_NAME]"
click at [90, 261] on link "Insights" at bounding box center [98, 245] width 63 height 29
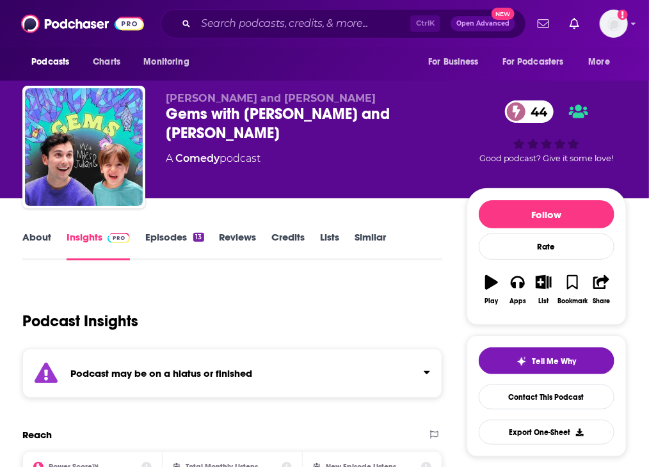
drag, startPoint x: 334, startPoint y: 308, endPoint x: 385, endPoint y: 387, distance: 94.0
click at [334, 308] on div "Podcast Insights" at bounding box center [227, 313] width 410 height 65
click at [392, 398] on div "Podcast may be on a hiatus or finished" at bounding box center [232, 373] width 420 height 49
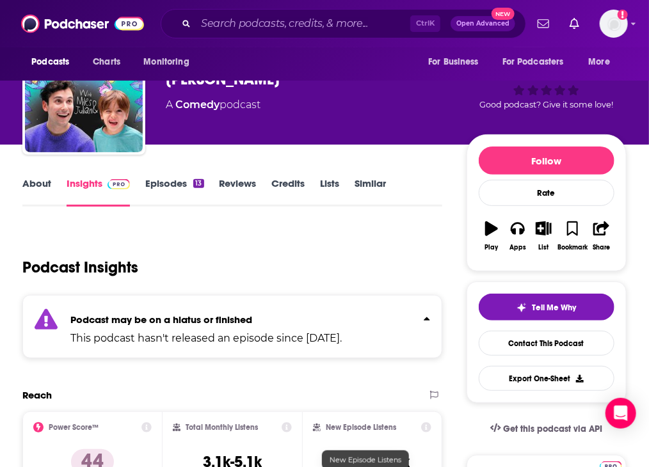
scroll to position [192, 0]
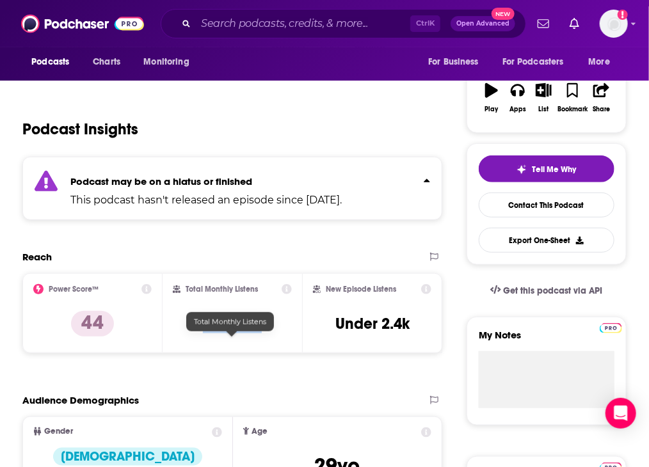
drag, startPoint x: 197, startPoint y: 339, endPoint x: 270, endPoint y: 344, distance: 73.1
click at [270, 343] on div "Total Monthly Listens 3.1k-5.1k" at bounding box center [233, 313] width 120 height 59
copy h3 "3.1k-5.1k"
